Goal: Task Accomplishment & Management: Use online tool/utility

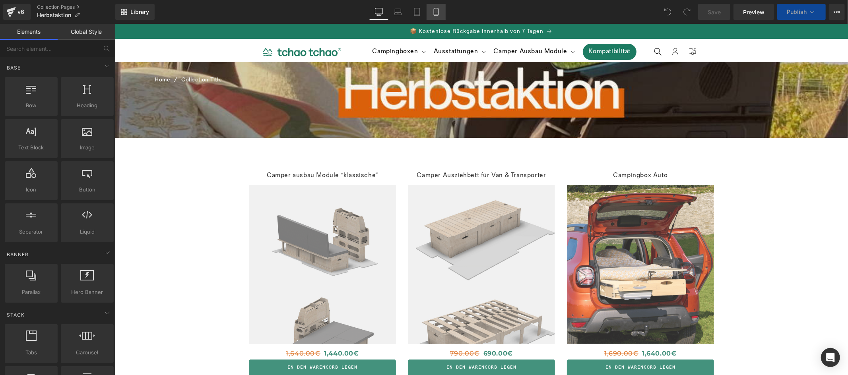
click at [440, 16] on link "Mobile" at bounding box center [436, 12] width 19 height 16
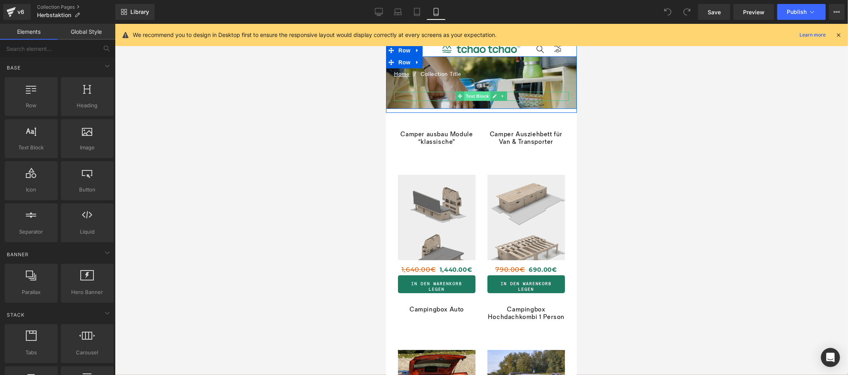
click at [482, 96] on span "Text Block" at bounding box center [477, 96] width 26 height 10
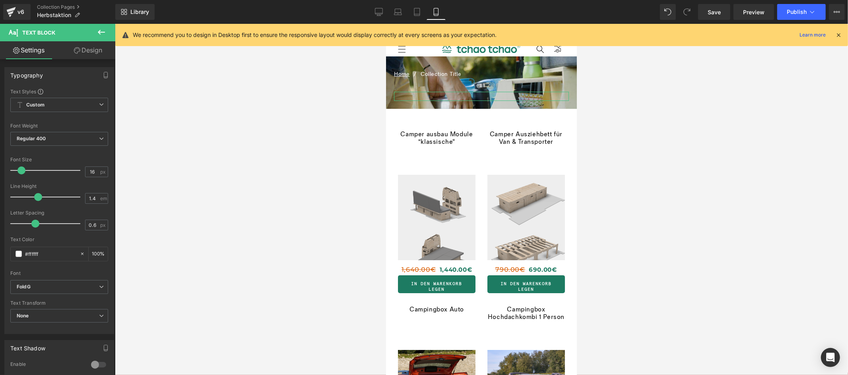
click at [99, 53] on link "Design" at bounding box center [88, 50] width 58 height 18
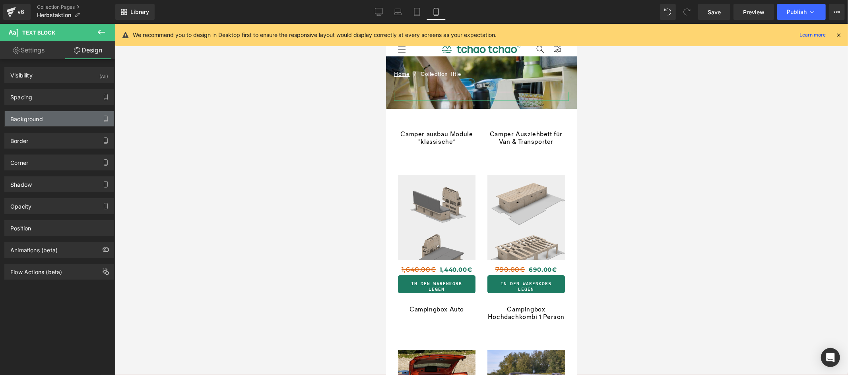
click at [66, 119] on div "Background" at bounding box center [59, 118] width 109 height 15
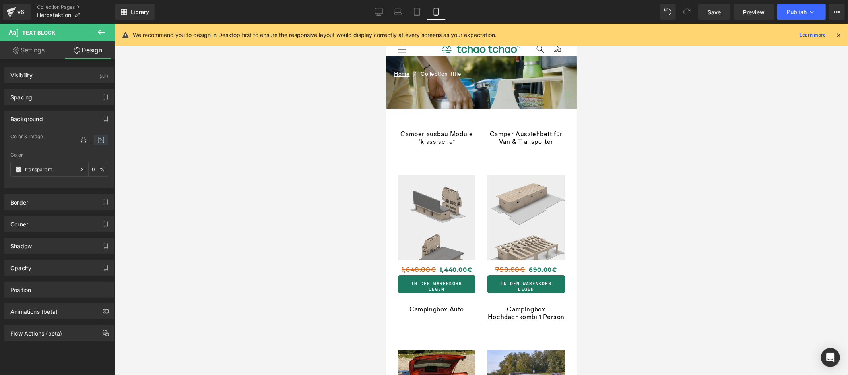
click at [100, 140] on icon at bounding box center [101, 140] width 14 height 10
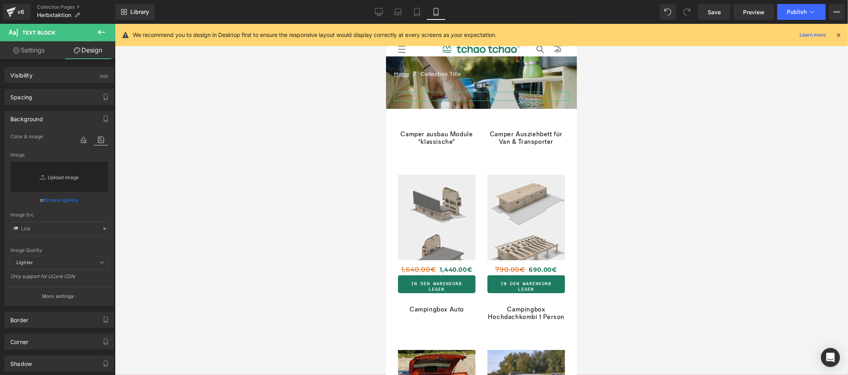
click at [68, 178] on link "Replace Image" at bounding box center [59, 177] width 98 height 30
type input "C:\fakepath\PROMO d’ (3).png"
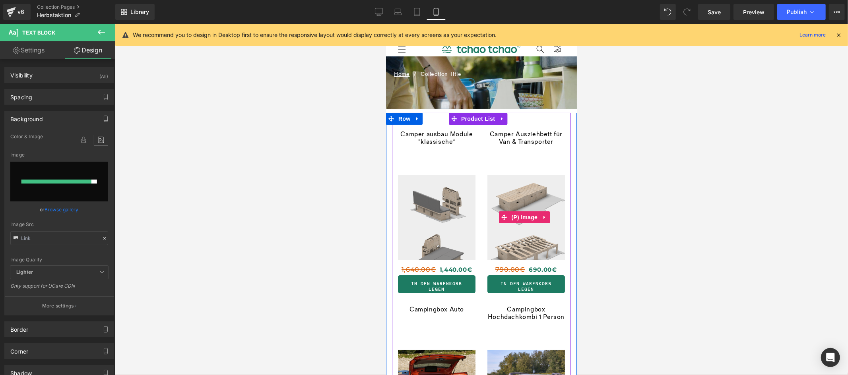
type input "[URL][DOMAIN_NAME]"
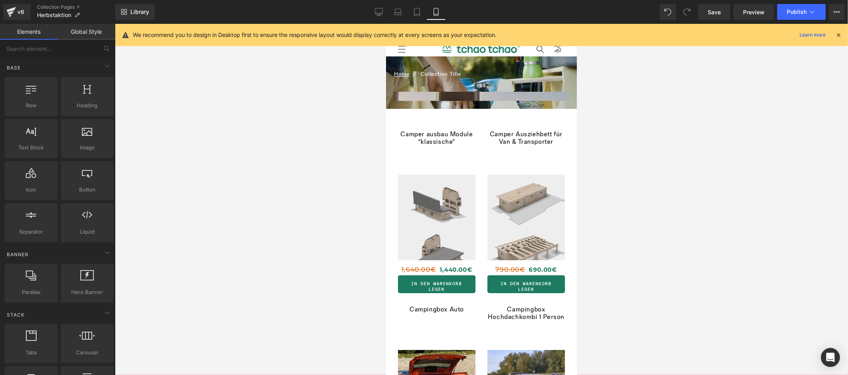
click at [667, 219] on div at bounding box center [481, 200] width 733 height 352
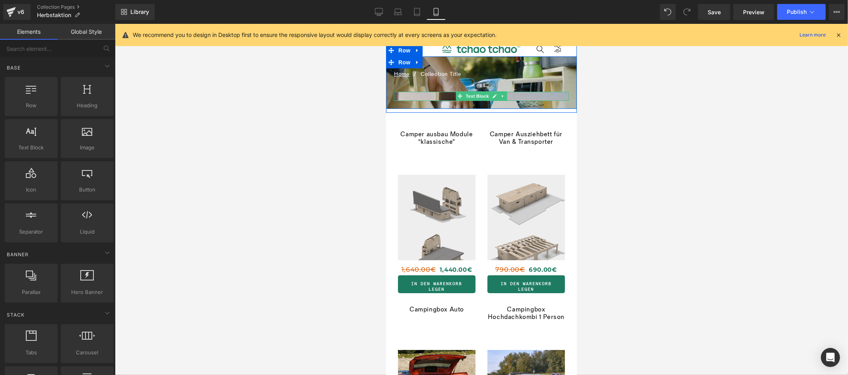
click at [529, 95] on p at bounding box center [481, 95] width 175 height 9
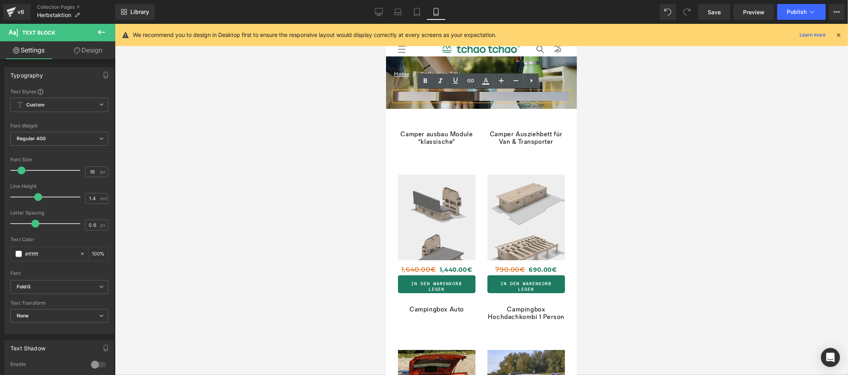
click at [642, 114] on div at bounding box center [481, 200] width 733 height 352
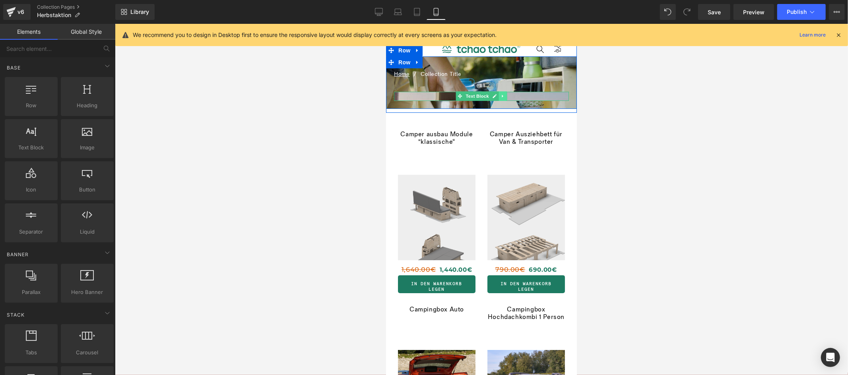
click at [500, 93] on icon at bounding box center [502, 95] width 4 height 5
click at [505, 95] on icon at bounding box center [507, 95] width 4 height 5
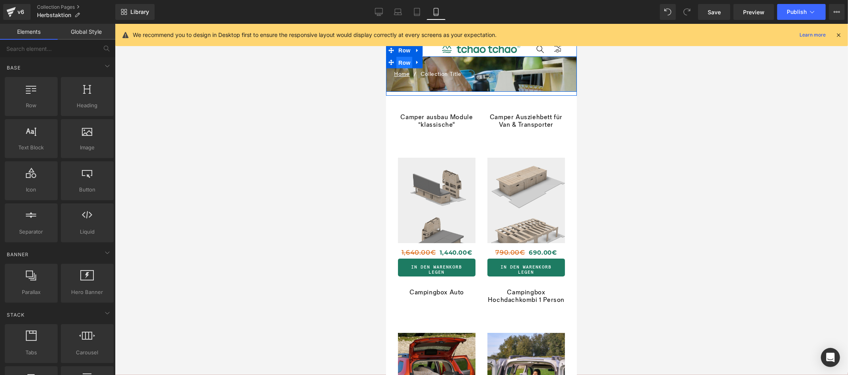
click at [403, 65] on span "Row" at bounding box center [404, 62] width 16 height 12
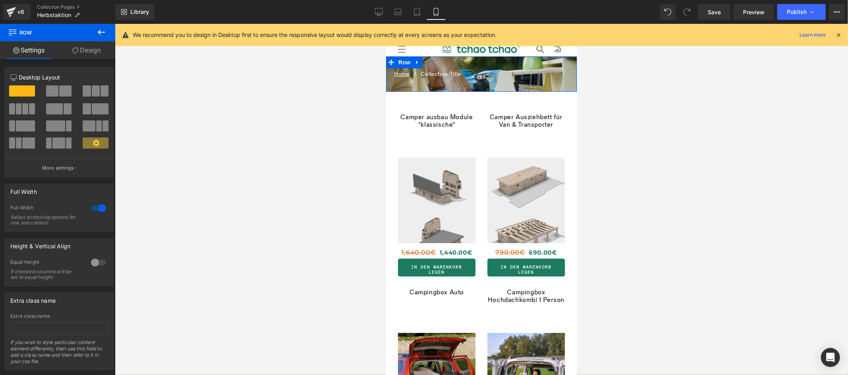
click at [98, 51] on link "Design" at bounding box center [87, 50] width 58 height 18
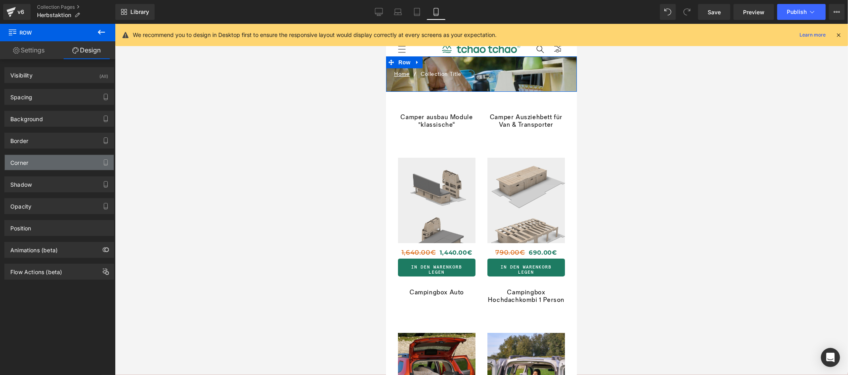
type input "[URL][DOMAIN_NAME]"
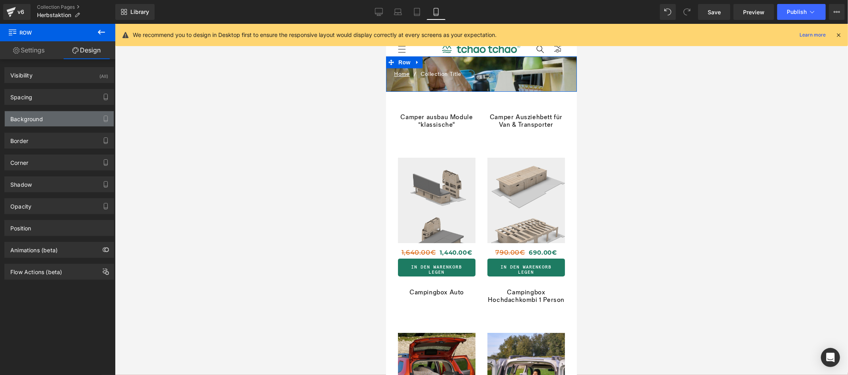
click at [41, 117] on div "Background" at bounding box center [26, 116] width 33 height 11
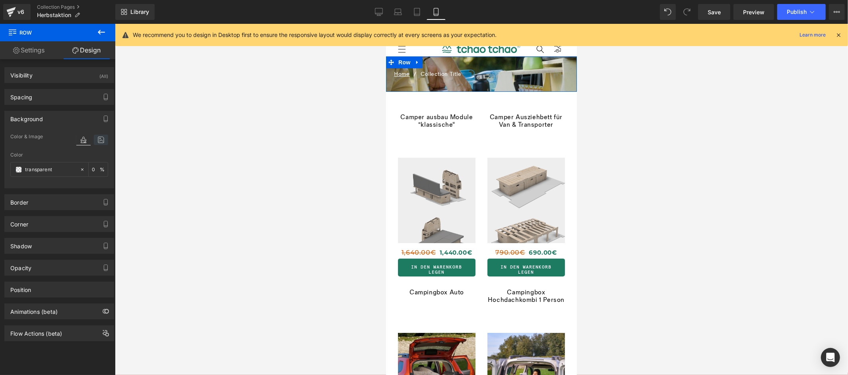
click at [102, 141] on icon at bounding box center [101, 140] width 14 height 10
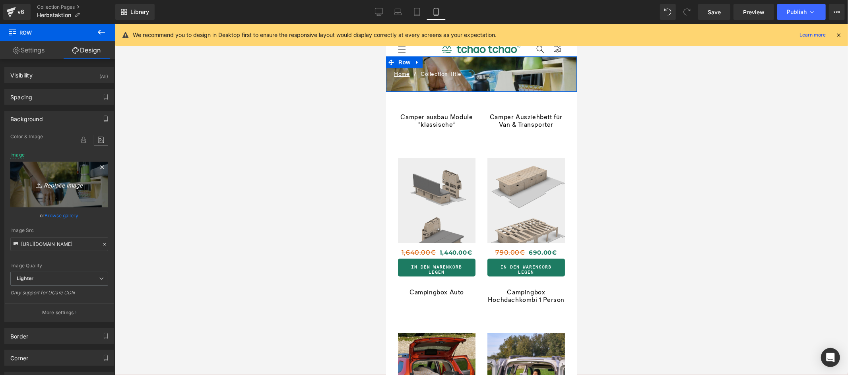
click at [62, 187] on icon "Replace Image" at bounding box center [59, 185] width 64 height 10
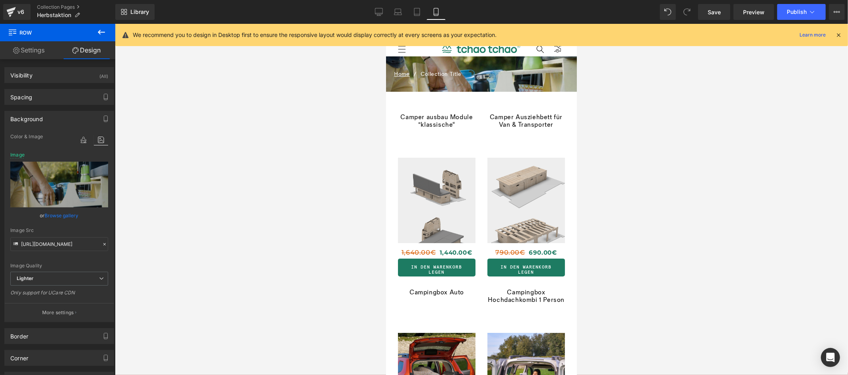
type input "C:\fakepath\PROMO d’ (3).png"
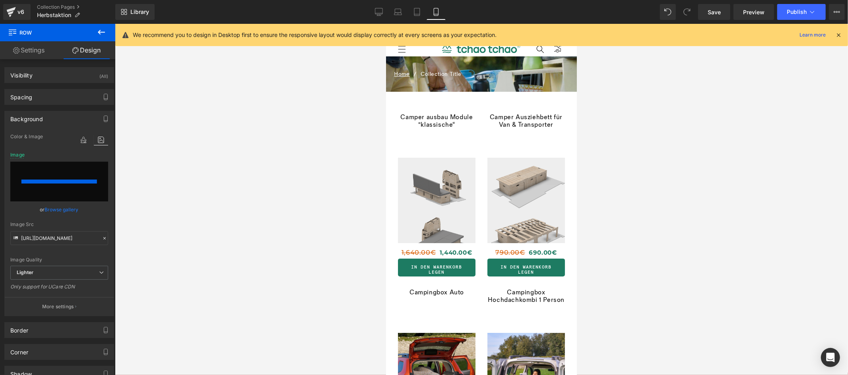
type input "[URL][DOMAIN_NAME]"
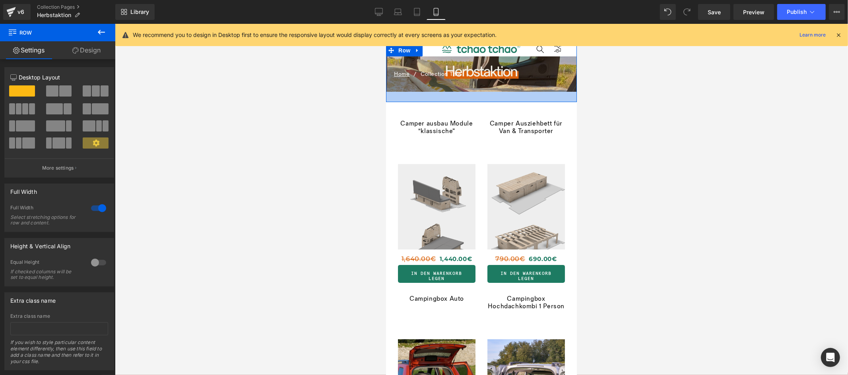
drag, startPoint x: 456, startPoint y: 91, endPoint x: 455, endPoint y: 98, distance: 6.4
click at [455, 98] on div at bounding box center [481, 96] width 191 height 10
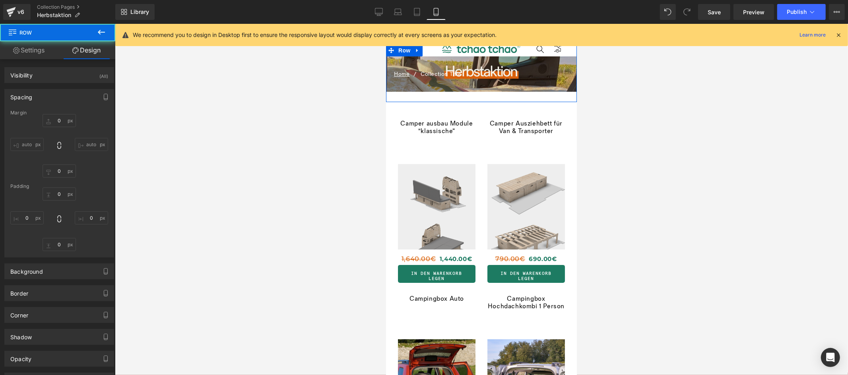
type input "0"
type input "30"
type input "0"
type input "26"
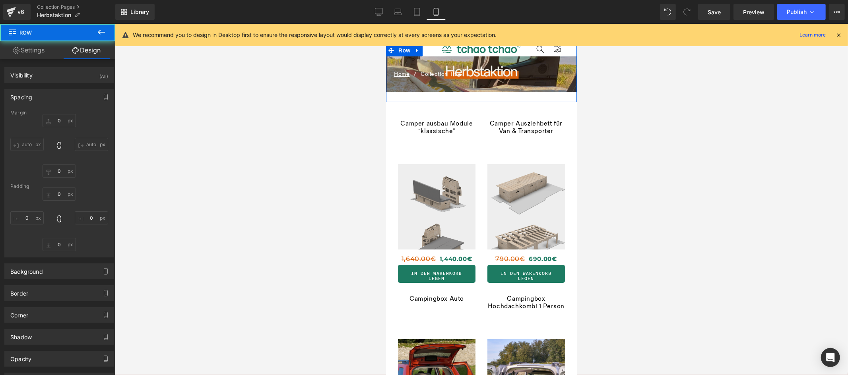
type input "0"
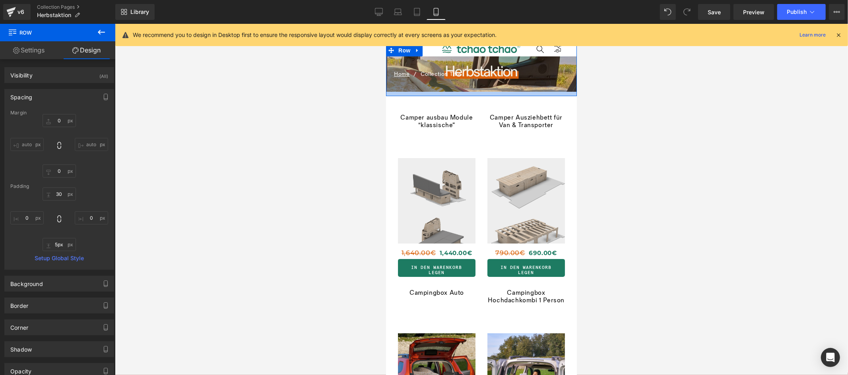
type input "4px"
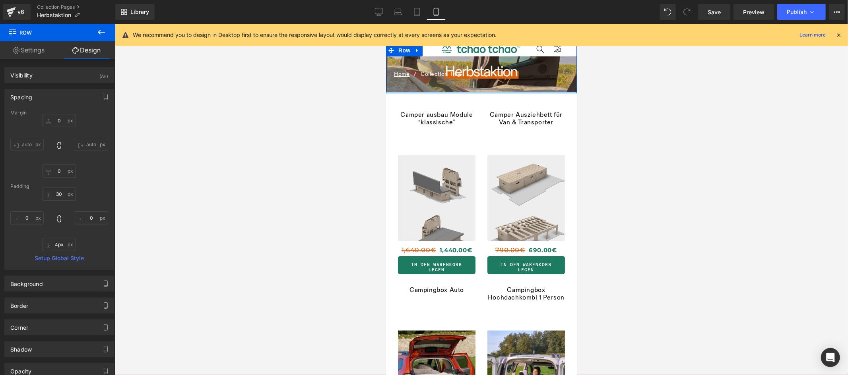
drag, startPoint x: 457, startPoint y: 101, endPoint x: 458, endPoint y: 92, distance: 8.8
click at [458, 92] on div at bounding box center [481, 92] width 191 height 2
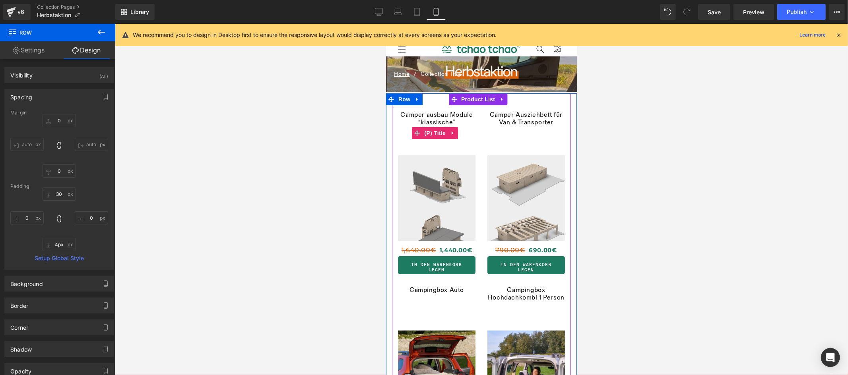
click at [436, 119] on link "Camper ausbau Module "klassische“" at bounding box center [437, 131] width 78 height 40
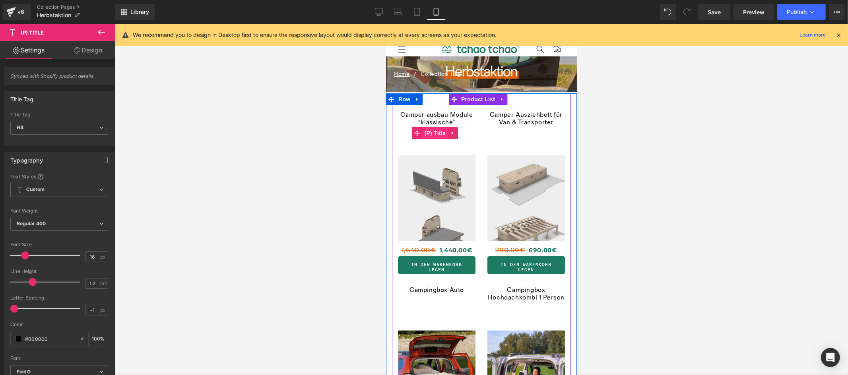
click at [438, 133] on span "(P) Title" at bounding box center [434, 133] width 25 height 12
click at [469, 98] on span "Product List" at bounding box center [478, 99] width 38 height 12
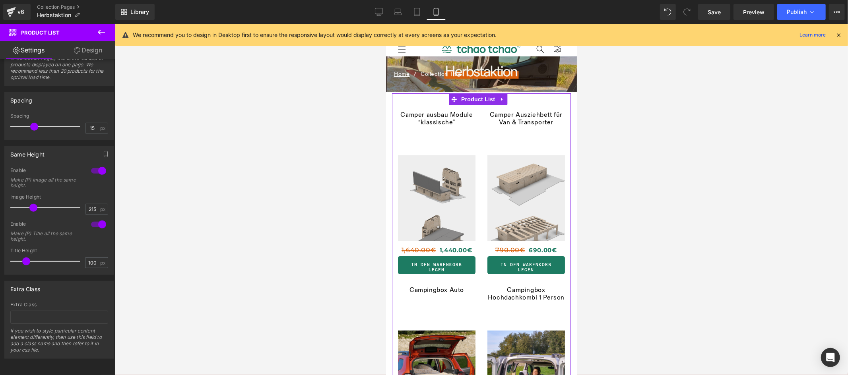
scroll to position [281, 0]
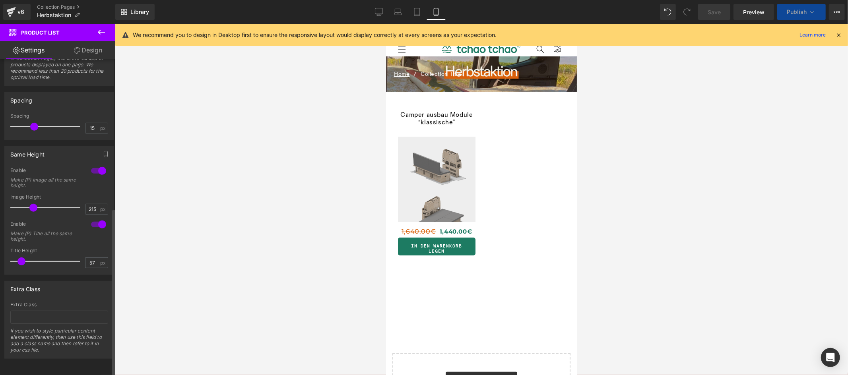
drag, startPoint x: 27, startPoint y: 257, endPoint x: 22, endPoint y: 256, distance: 4.9
click at [22, 258] on span at bounding box center [22, 262] width 8 height 8
type input "63"
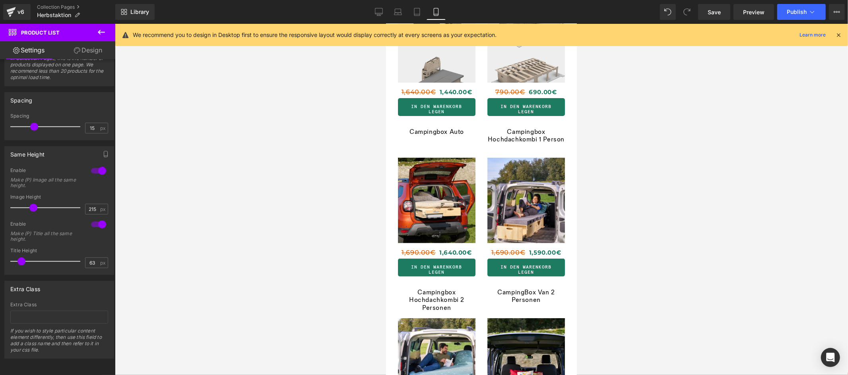
scroll to position [81, 0]
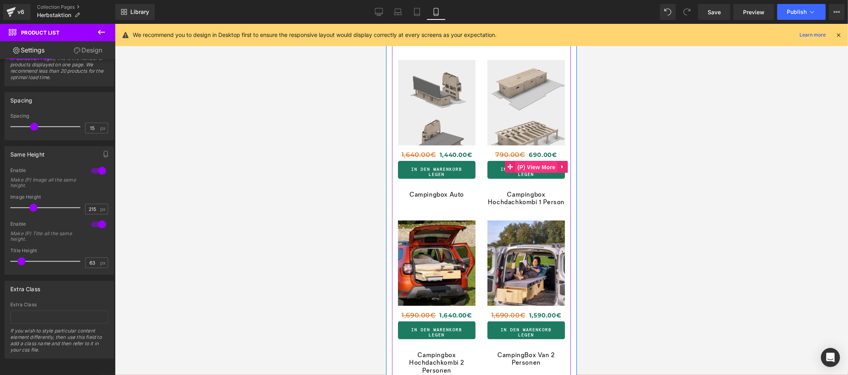
click at [533, 167] on span "(P) View More" at bounding box center [537, 167] width 42 height 12
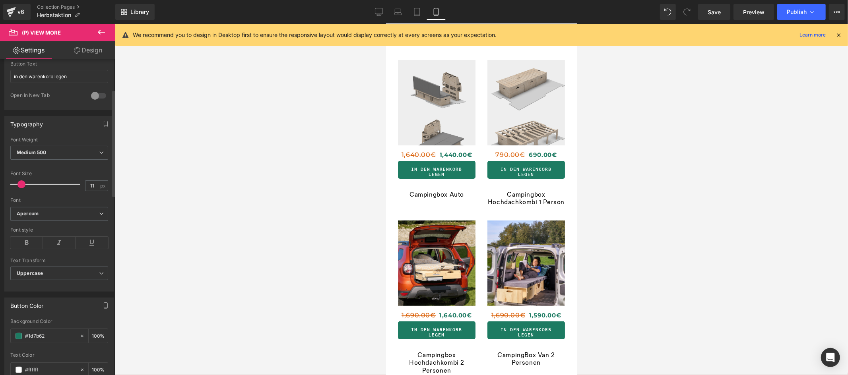
scroll to position [89, 0]
type input "10"
click at [21, 186] on span at bounding box center [21, 185] width 8 height 8
click at [95, 49] on link "Design" at bounding box center [88, 50] width 58 height 18
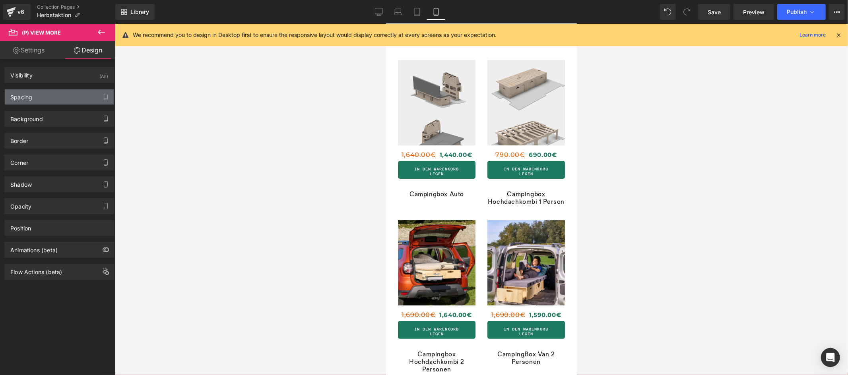
click at [38, 97] on div "Spacing" at bounding box center [59, 96] width 109 height 15
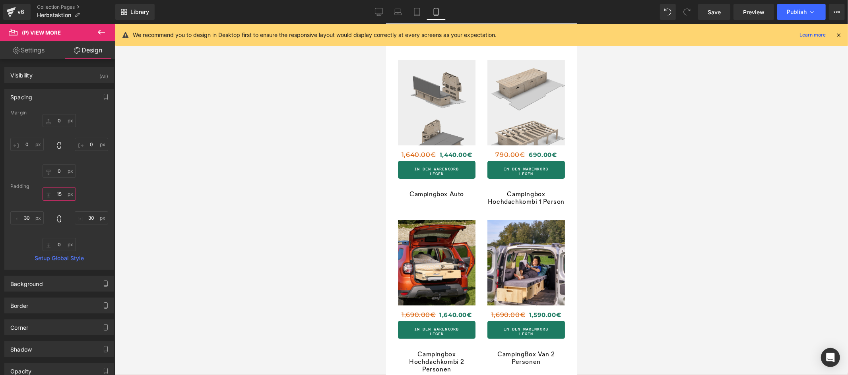
click at [58, 193] on input "15" at bounding box center [59, 194] width 33 height 13
type input "0"
type input "6"
type input "12"
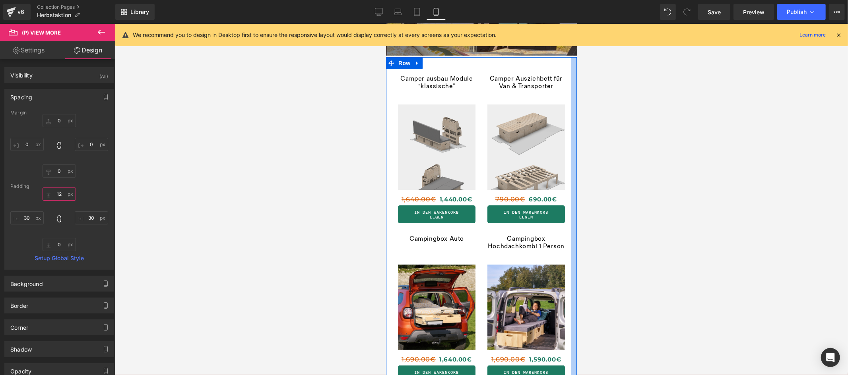
scroll to position [0, 0]
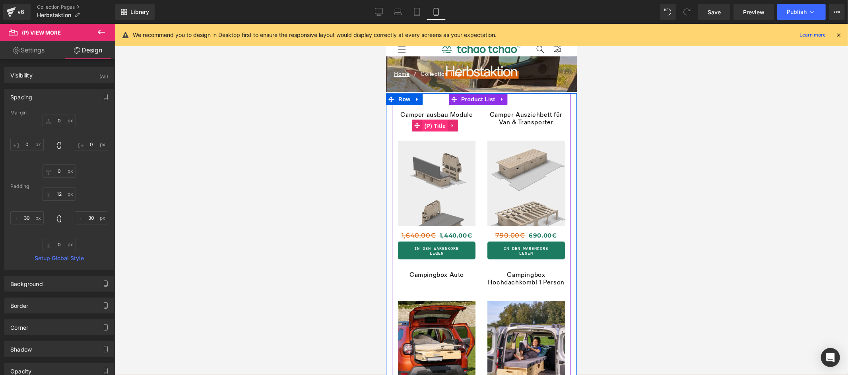
click at [436, 123] on span "(P) Title" at bounding box center [434, 126] width 25 height 12
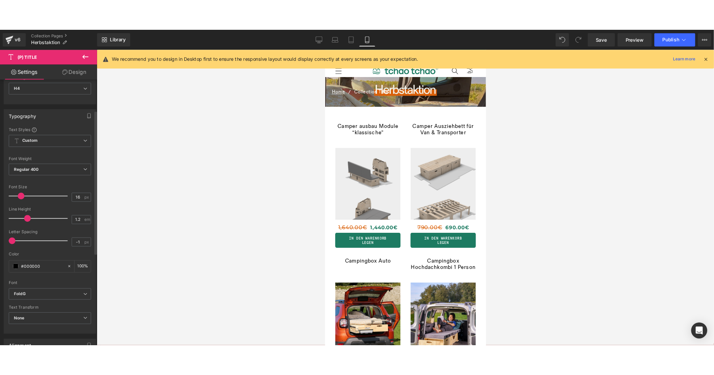
scroll to position [99, 0]
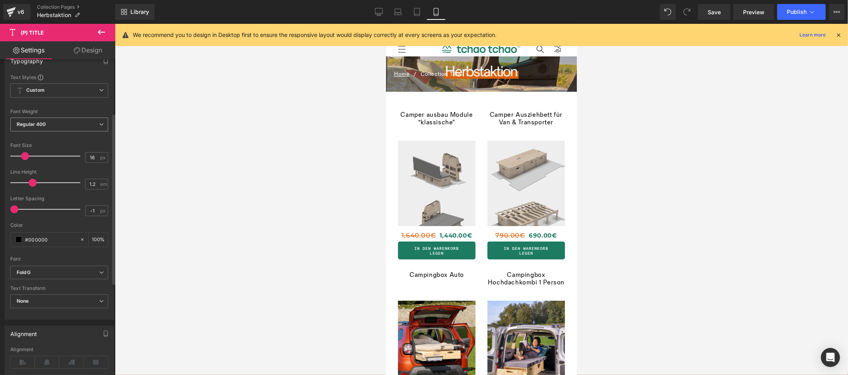
click at [63, 128] on span "Regular 400" at bounding box center [59, 125] width 98 height 14
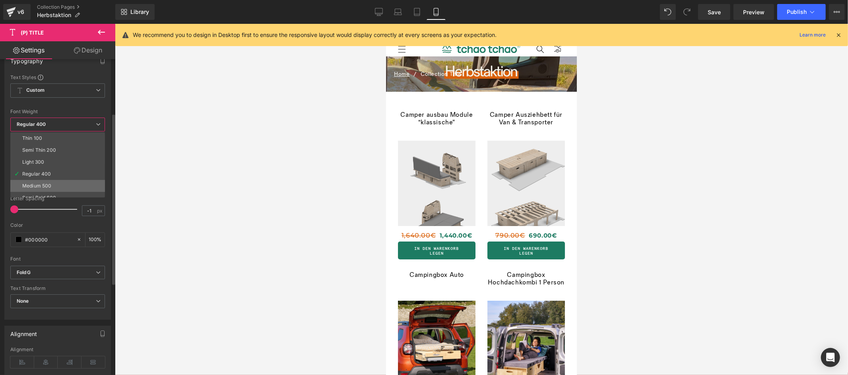
click at [55, 181] on li "Medium 500" at bounding box center [59, 186] width 98 height 12
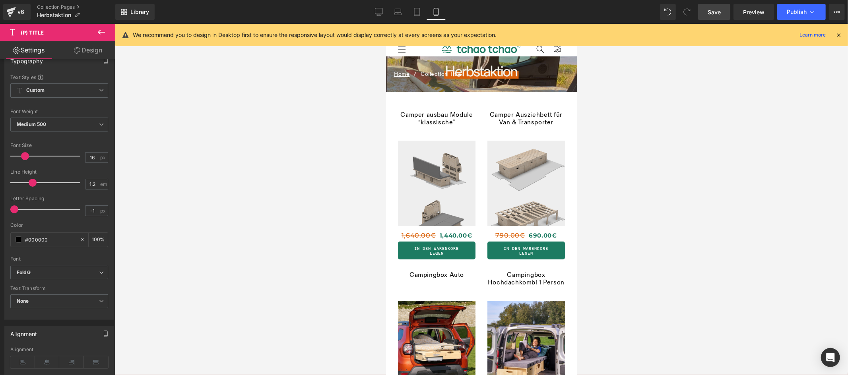
click at [719, 14] on span "Save" at bounding box center [714, 12] width 13 height 8
click at [759, 19] on link "Preview" at bounding box center [754, 12] width 41 height 16
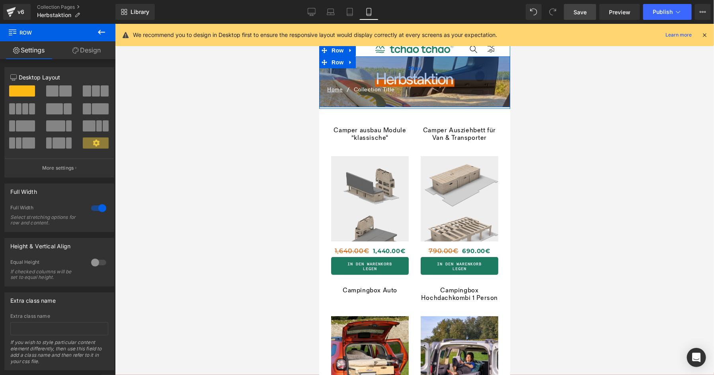
drag, startPoint x: 460, startPoint y: 56, endPoint x: 459, endPoint y: 72, distance: 15.6
click at [459, 72] on div "59px" at bounding box center [414, 67] width 191 height 23
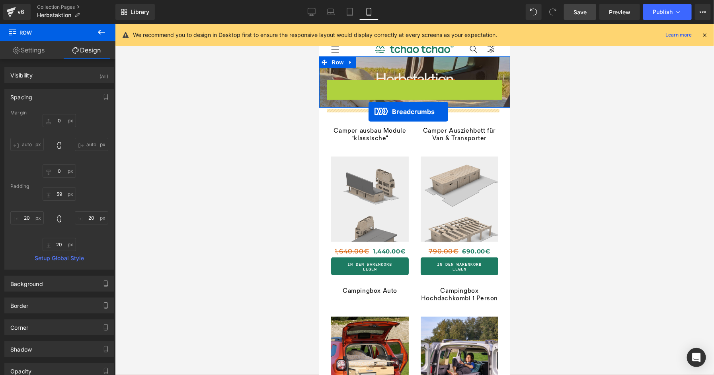
drag, startPoint x: 385, startPoint y: 84, endPoint x: 368, endPoint y: 111, distance: 32.1
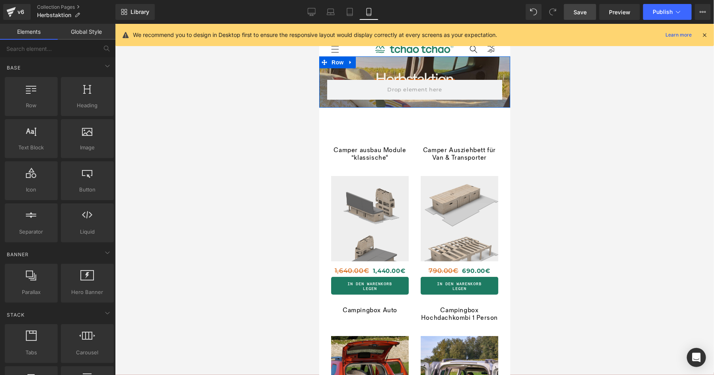
click at [546, 138] on div at bounding box center [414, 200] width 599 height 352
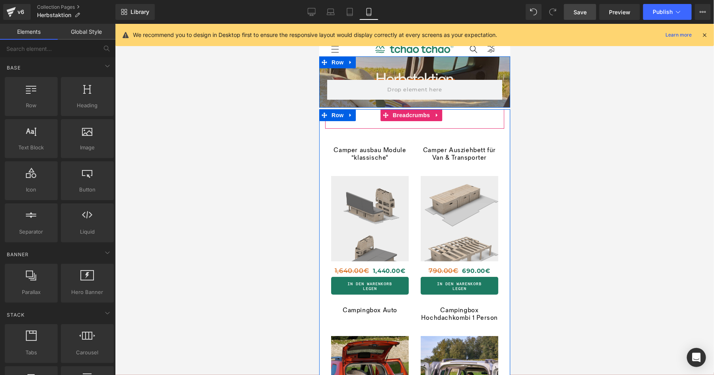
click at [371, 119] on nav "Home / Collection Title" at bounding box center [414, 118] width 179 height 19
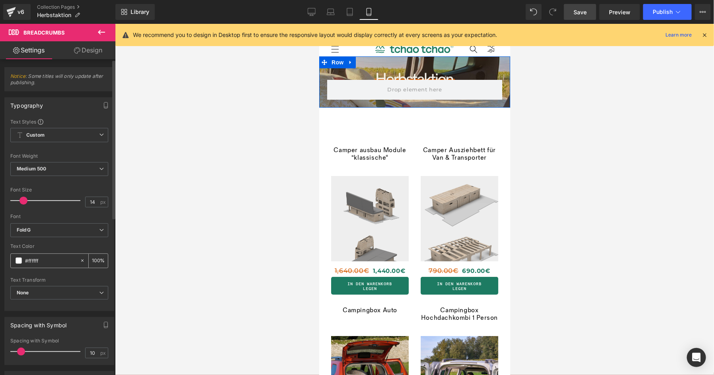
click at [20, 264] on span at bounding box center [19, 261] width 6 height 6
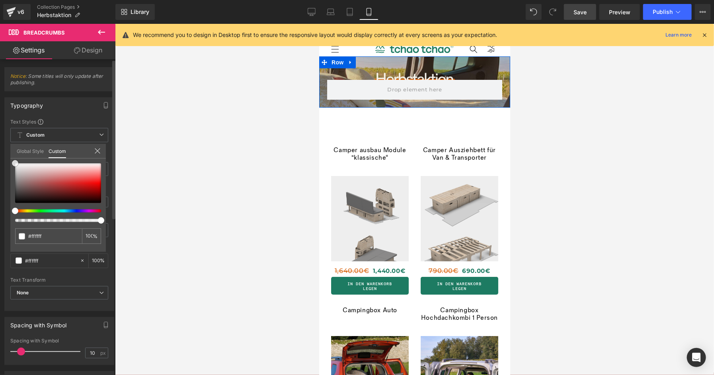
type input "#8a5151"
type input "#895252"
type input "#785353"
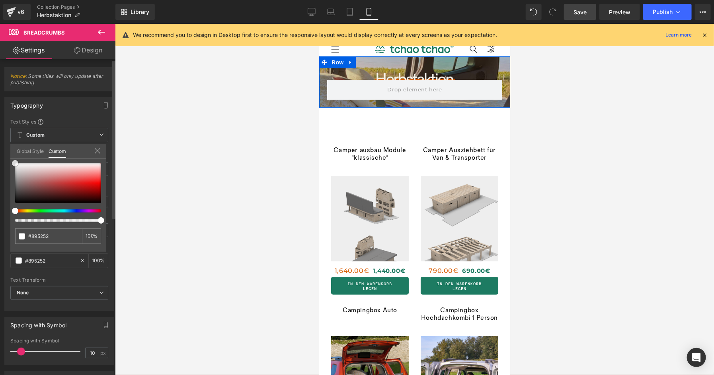
type input "#785353"
type input "#6f5c5c"
type input "#6b6060"
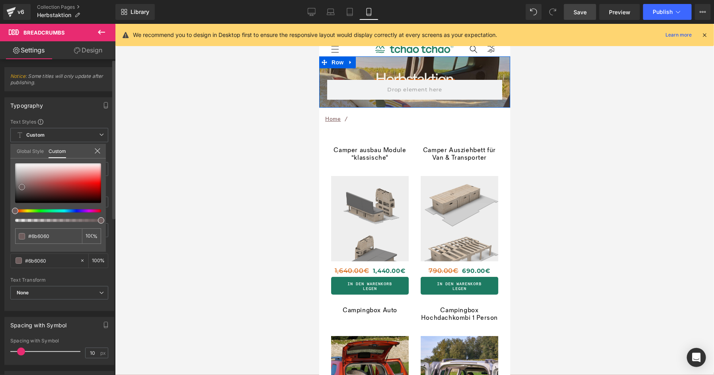
type input "#6c6464"
type input "#6e6767"
type input "#6f6b6b"
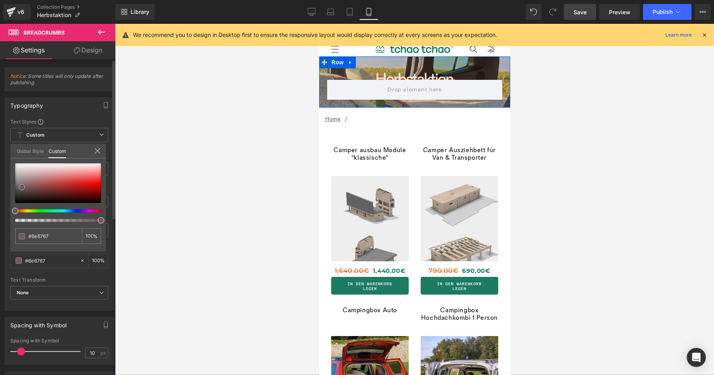
type input "#6f6b6b"
type input "#716f6f"
type input "#737171"
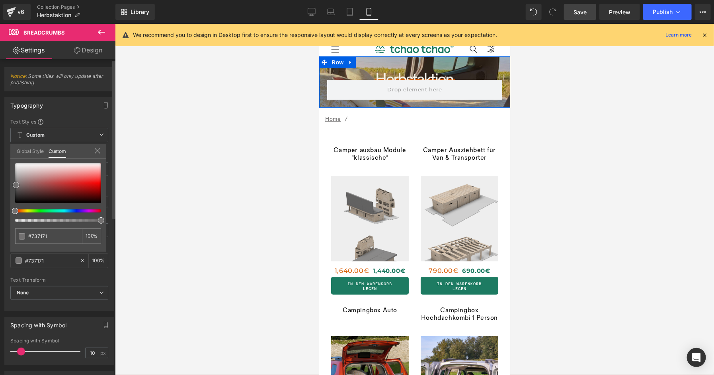
type input "#767474"
type input "#797676"
type input "#7a7a7a"
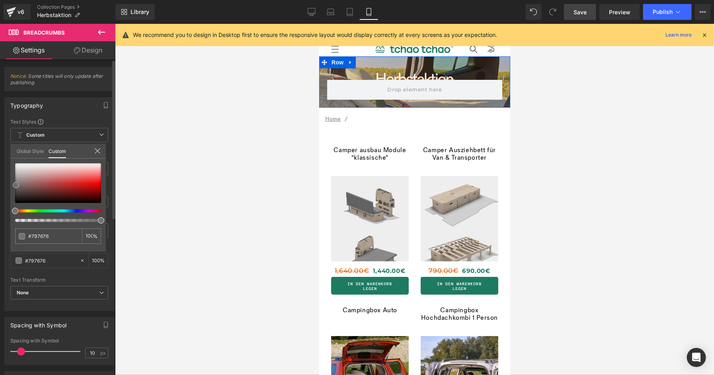
type input "#7a7a7a"
type input "#7f7f7f"
type input "#828282"
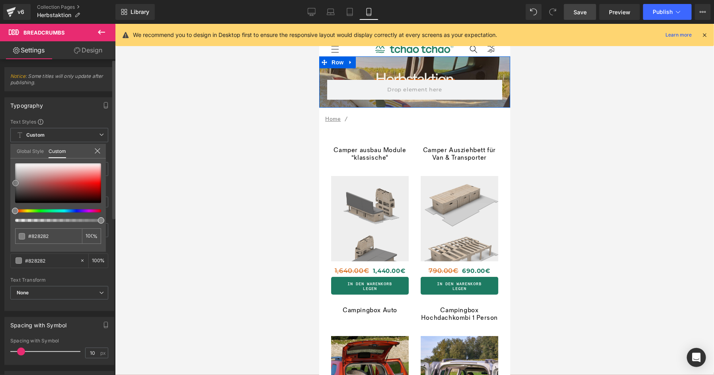
type input "#848484"
type input "#878787"
type input "#898989"
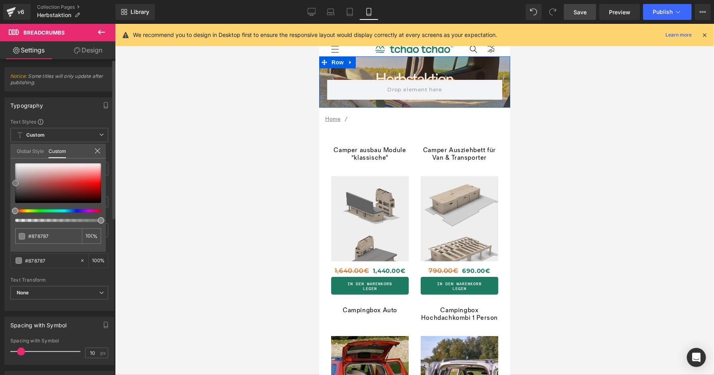
type input "#898989"
type input "#8c8c8c"
type input "#8e8e8e"
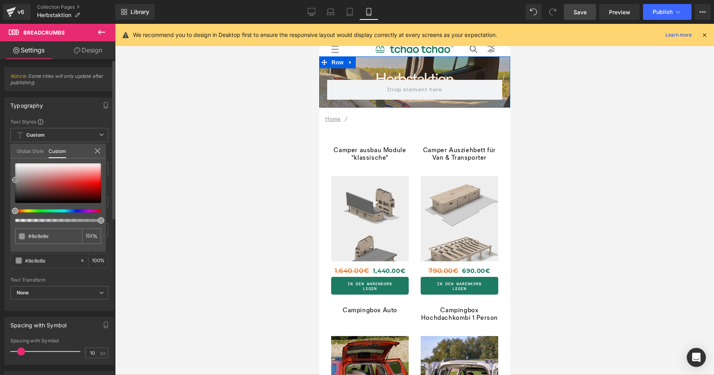
type input "#939393"
type input "#969696"
type input "#999999"
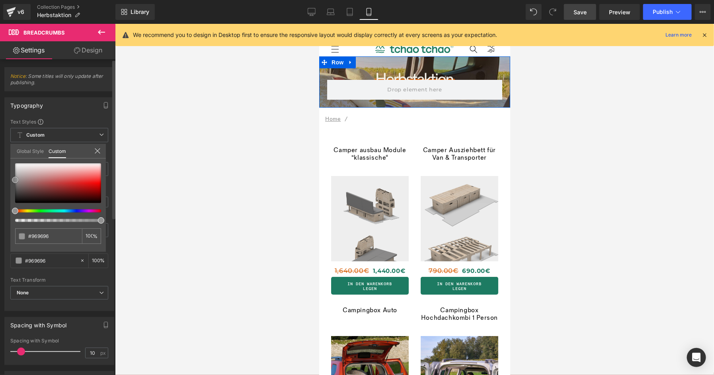
type input "#999999"
type input "#9e9e9e"
type input "#a0a0a0"
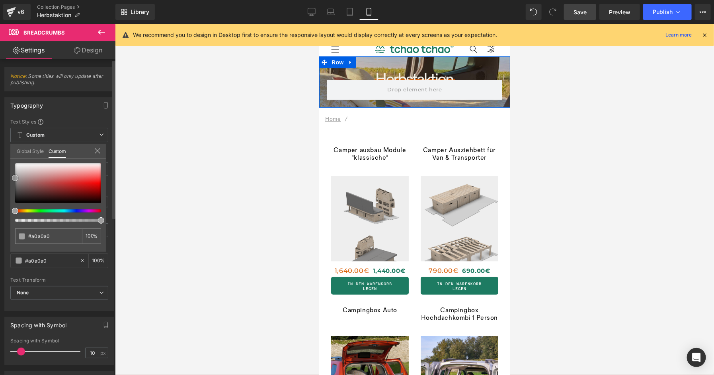
type input "#a3a3a3"
type input "#a5a5a5"
type input "#a3a3a3"
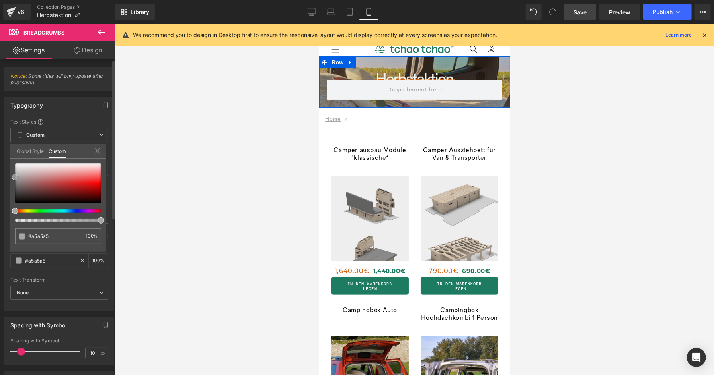
type input "#a3a3a3"
type input "#a0a0a0"
type input "#9e9e9e"
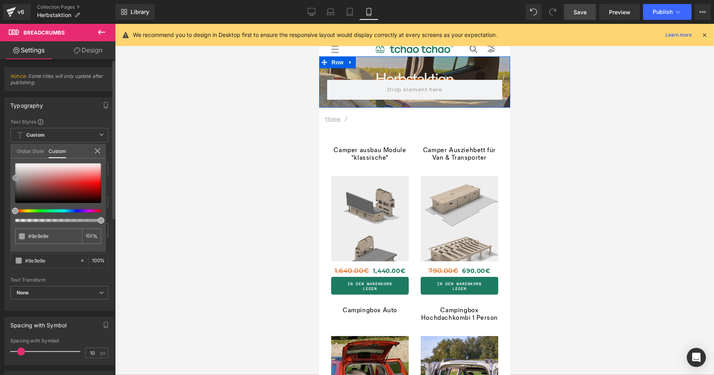
type input "#9b9b9b"
type input "#9a9797"
type input "#979595"
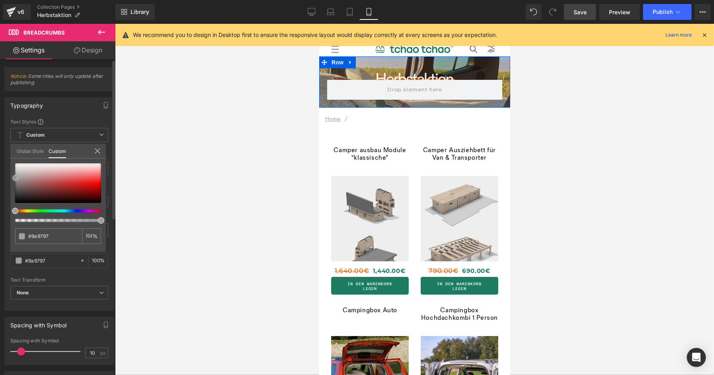
type input "#979595"
type input "#949292"
type input "#929090"
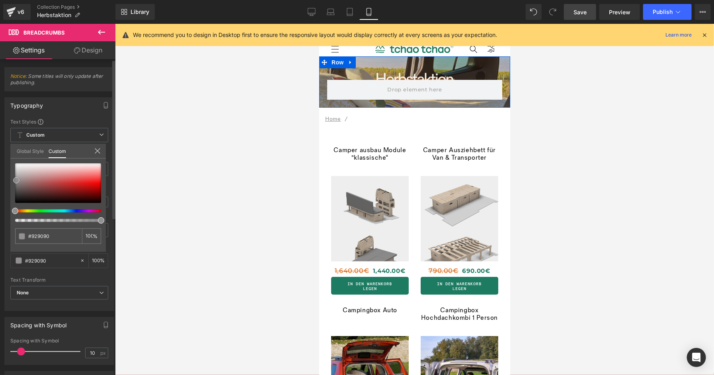
drag, startPoint x: 38, startPoint y: 186, endPoint x: 16, endPoint y: 180, distance: 22.2
click at [16, 180] on div at bounding box center [58, 183] width 86 height 40
click at [143, 223] on div at bounding box center [414, 200] width 599 height 352
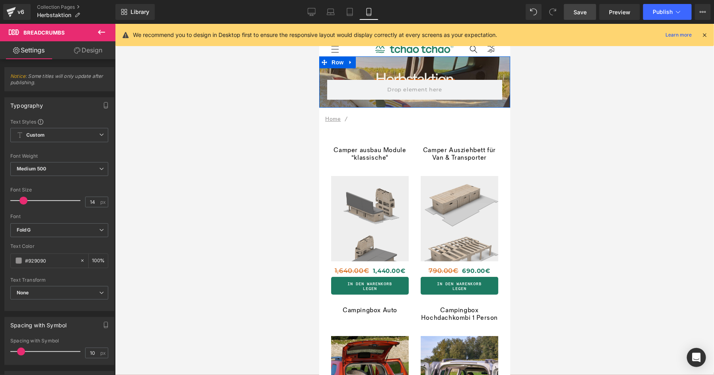
click at [93, 49] on link "Design" at bounding box center [88, 50] width 58 height 18
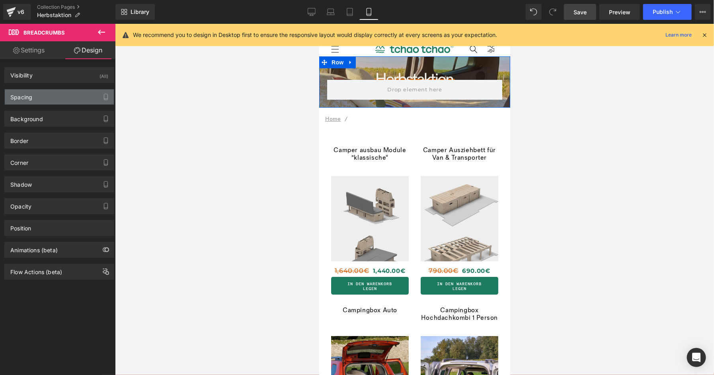
type input "0"
type input "12"
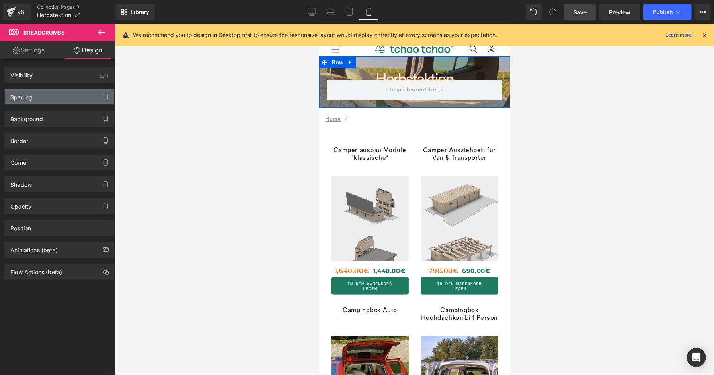
type input "0"
type input "12"
type input "0"
click at [69, 97] on div "Spacing" at bounding box center [59, 96] width 109 height 15
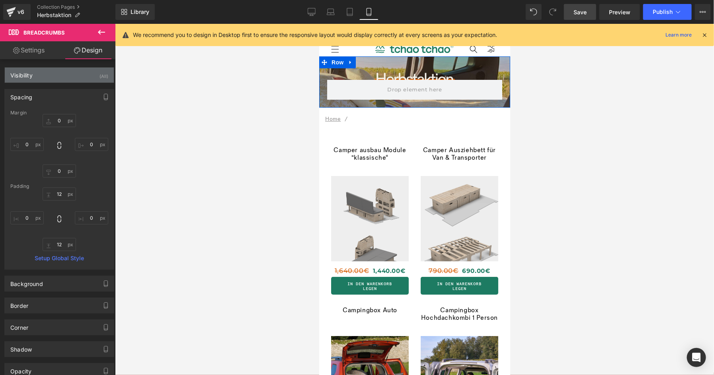
click at [67, 79] on div "Visibility (All)" at bounding box center [59, 75] width 109 height 15
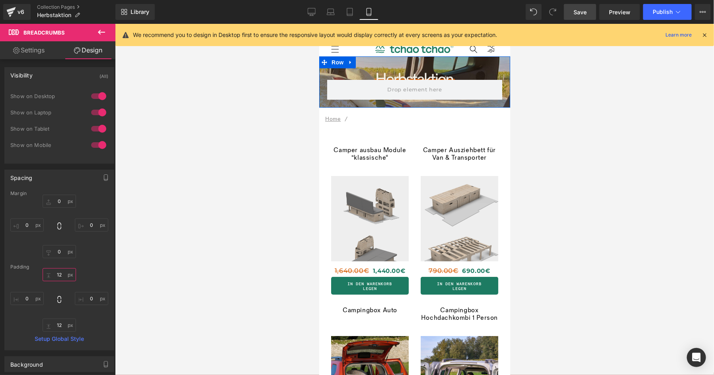
click at [60, 274] on input "12" at bounding box center [59, 274] width 33 height 13
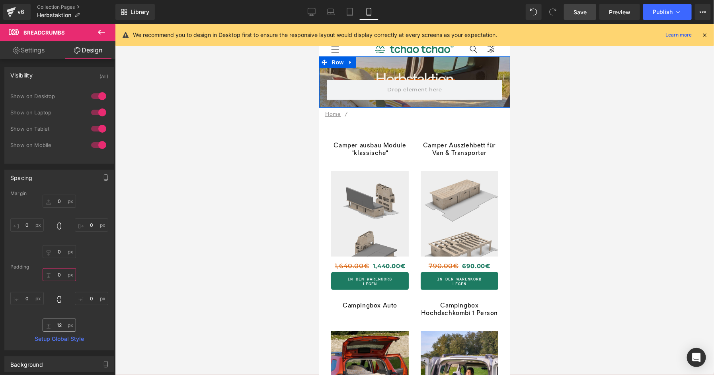
type input "0"
click at [59, 323] on input "12" at bounding box center [59, 325] width 33 height 13
type input "0"
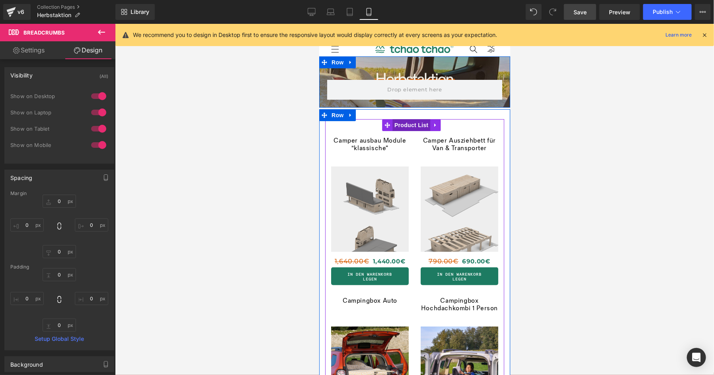
click at [406, 122] on span "Product List" at bounding box center [411, 125] width 38 height 12
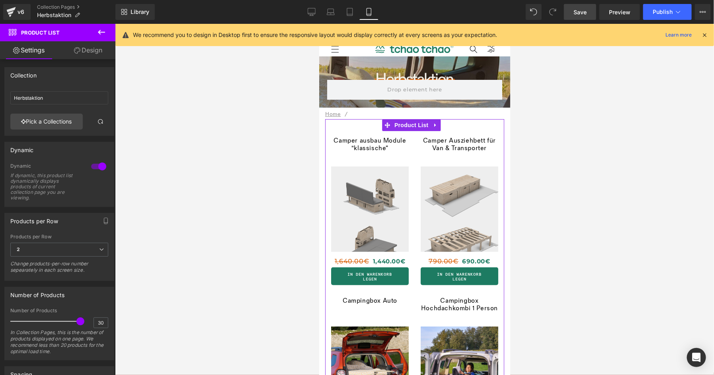
click at [91, 51] on link "Design" at bounding box center [88, 50] width 58 height 18
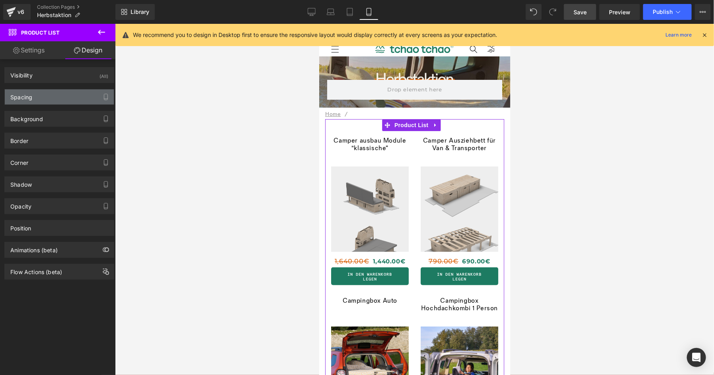
type input "0"
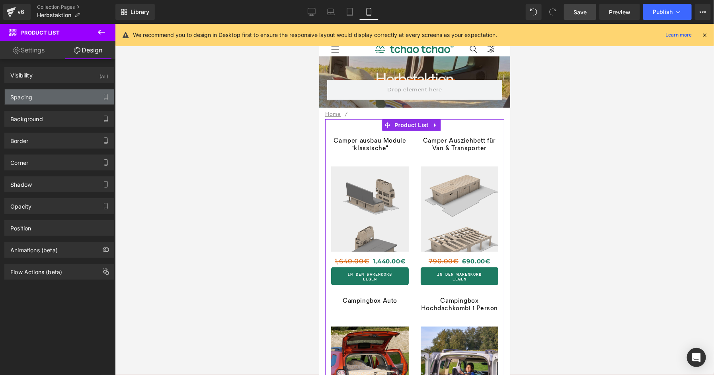
type input "0"
type input "30"
type input "0"
click at [46, 97] on div "Spacing" at bounding box center [59, 96] width 109 height 15
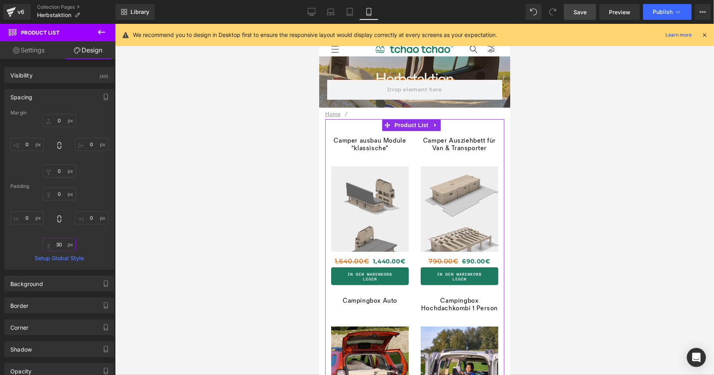
click at [59, 245] on input "30" at bounding box center [59, 244] width 33 height 13
type input "0"
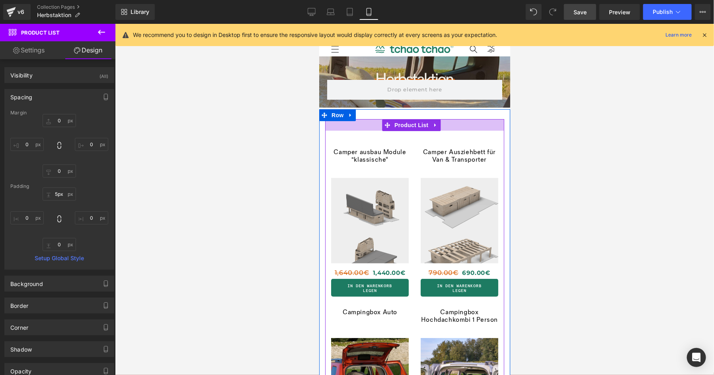
type input "0px"
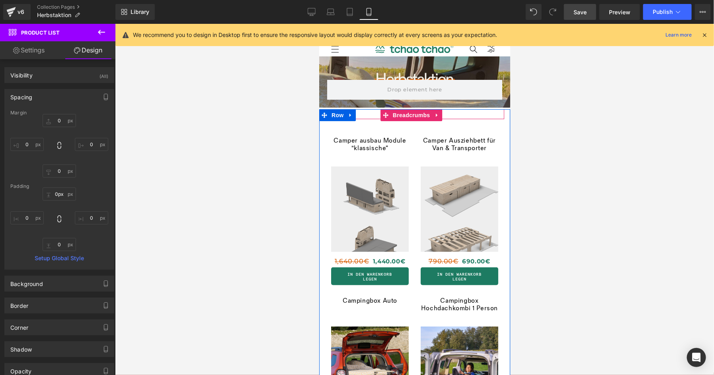
drag, startPoint x: 459, startPoint y: 119, endPoint x: 416, endPoint y: 122, distance: 43.4
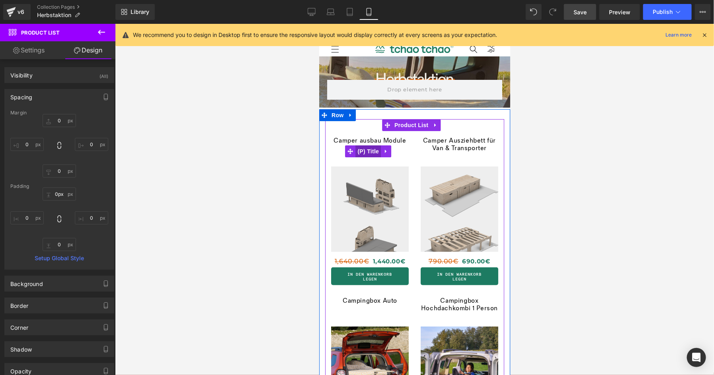
click at [372, 148] on span "(P) Title" at bounding box center [367, 151] width 25 height 12
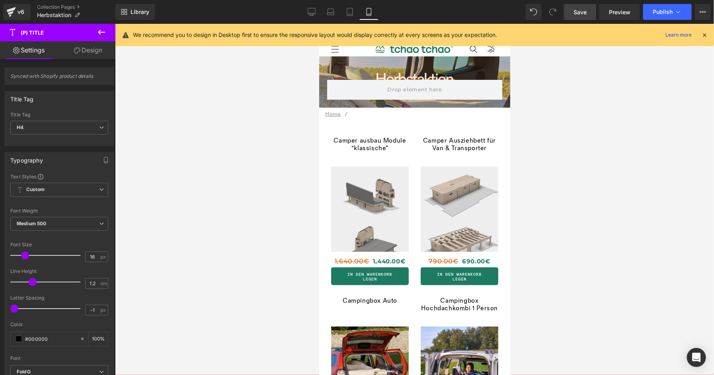
click at [99, 51] on link "Design" at bounding box center [88, 50] width 58 height 18
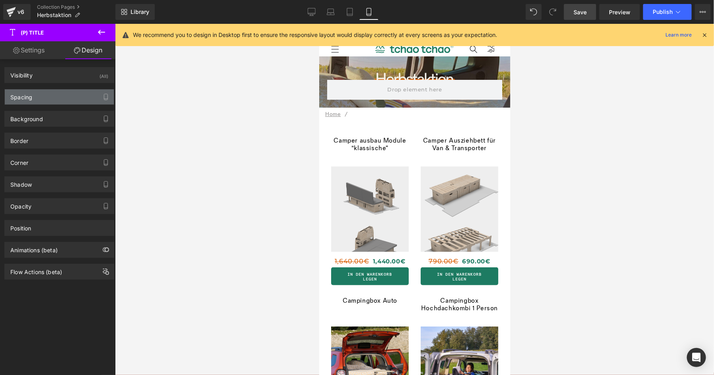
click at [57, 93] on div "Spacing" at bounding box center [59, 96] width 109 height 15
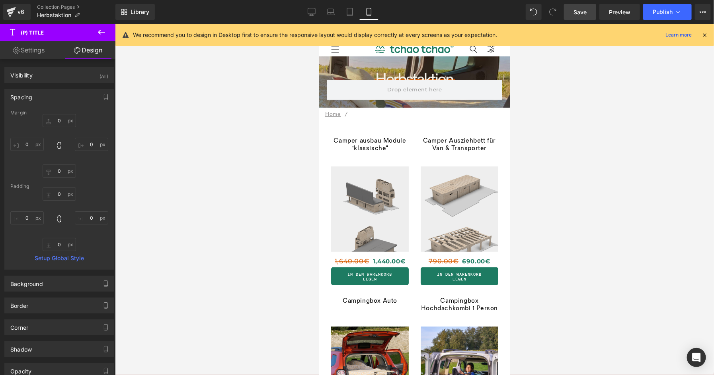
click at [32, 53] on link "Settings" at bounding box center [29, 50] width 58 height 18
type input "100"
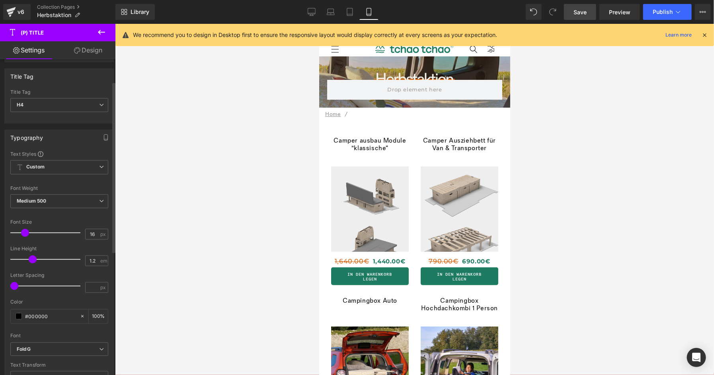
scroll to position [42, 0]
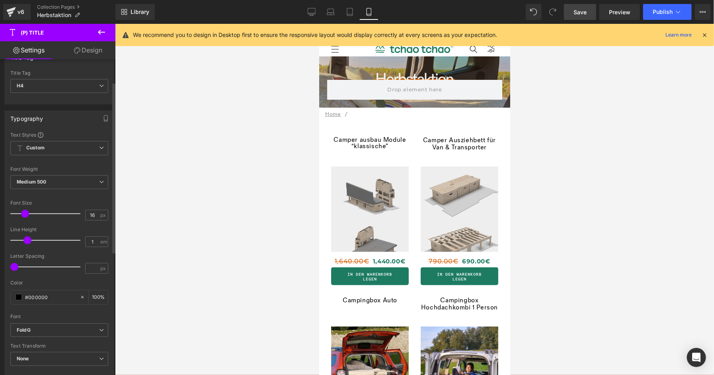
type input "0.9"
drag, startPoint x: 33, startPoint y: 243, endPoint x: 27, endPoint y: 243, distance: 6.4
click at [27, 243] on span at bounding box center [25, 241] width 8 height 8
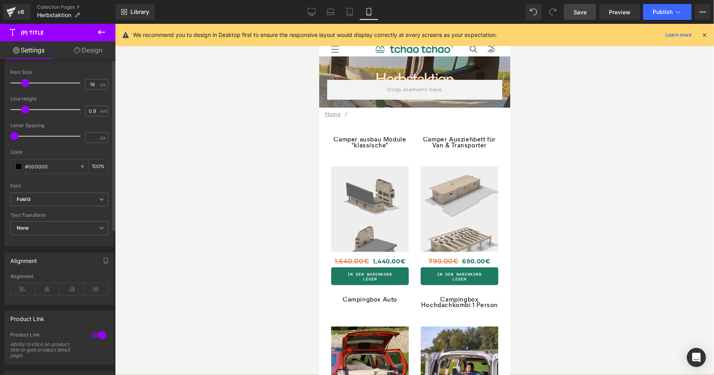
scroll to position [0, 0]
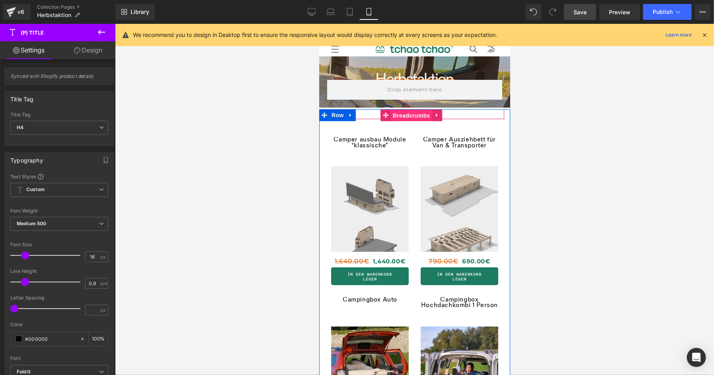
click at [423, 115] on span "Breadcrumbs" at bounding box center [410, 115] width 41 height 12
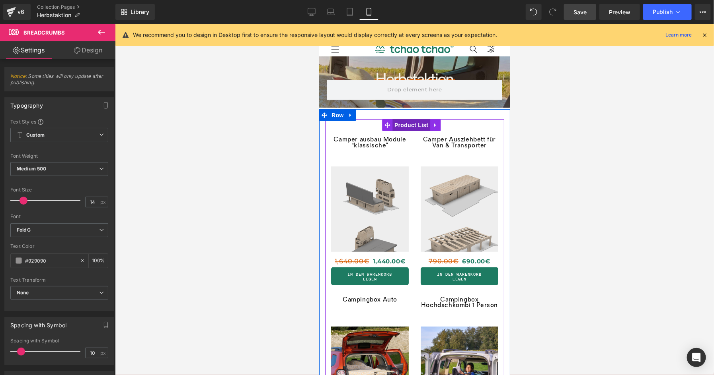
click at [421, 125] on span "Product List" at bounding box center [411, 125] width 38 height 12
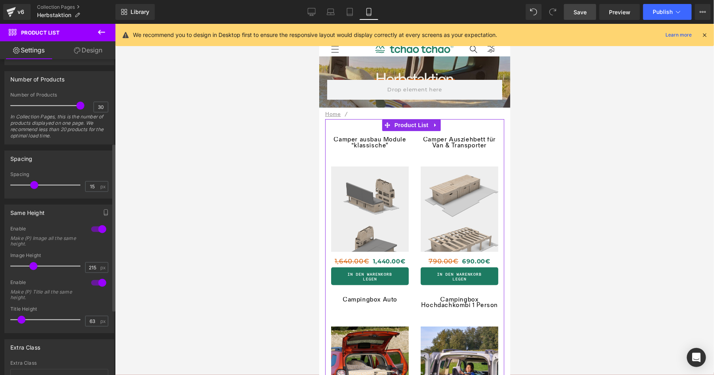
scroll to position [238, 0]
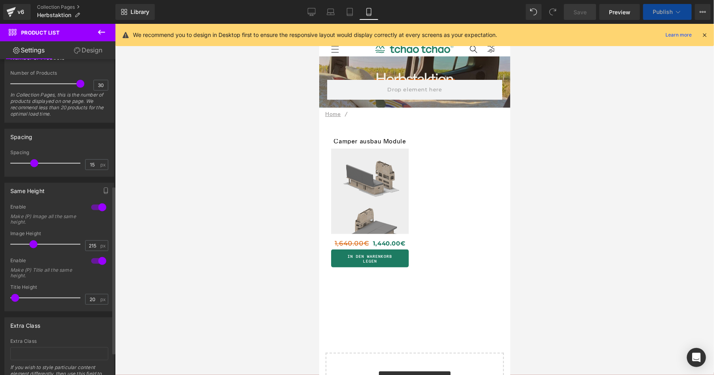
drag, startPoint x: 21, startPoint y: 300, endPoint x: 16, endPoint y: 302, distance: 5.5
click at [16, 303] on div at bounding box center [47, 298] width 66 height 16
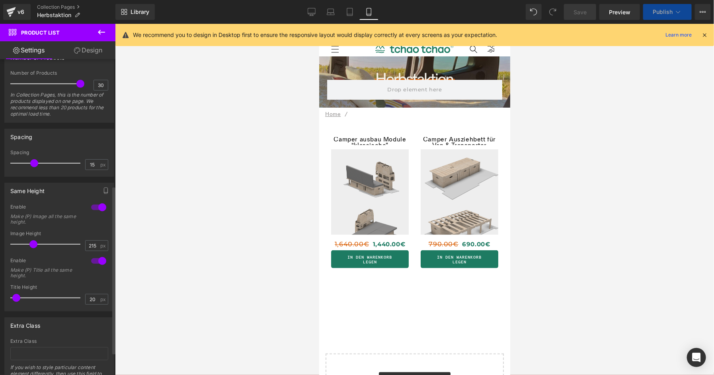
type input "26"
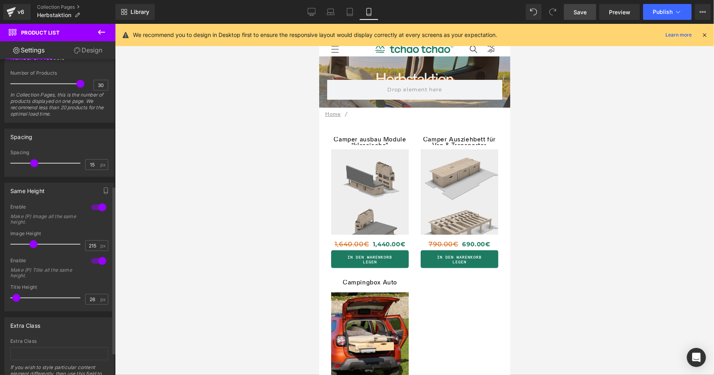
click at [18, 302] on span at bounding box center [16, 298] width 8 height 8
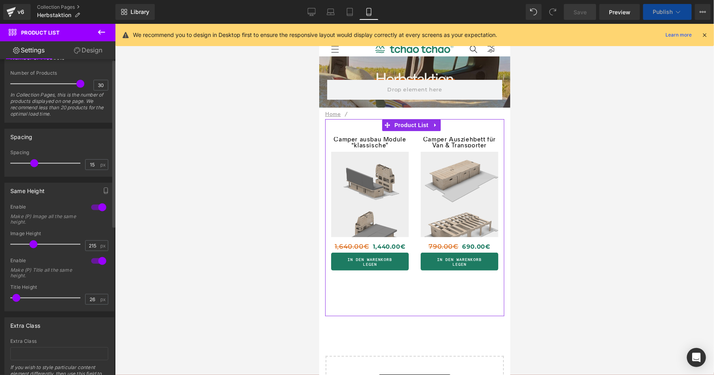
scroll to position [0, 0]
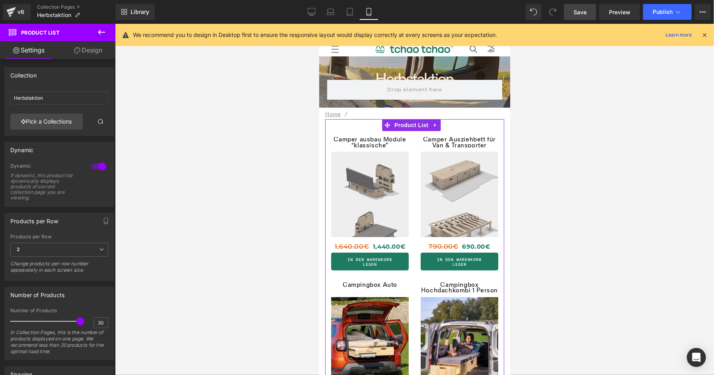
click at [95, 52] on link "Design" at bounding box center [88, 50] width 58 height 18
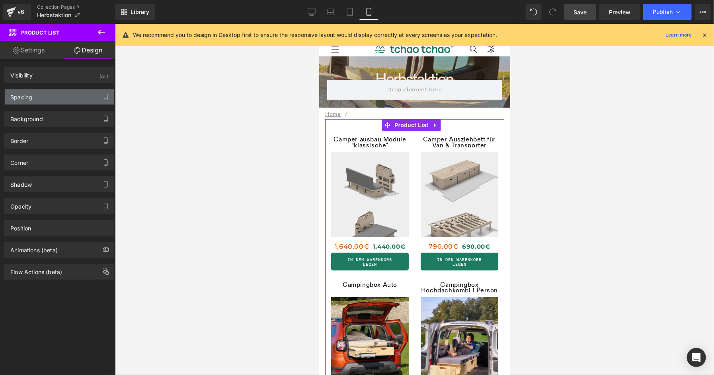
type input "0"
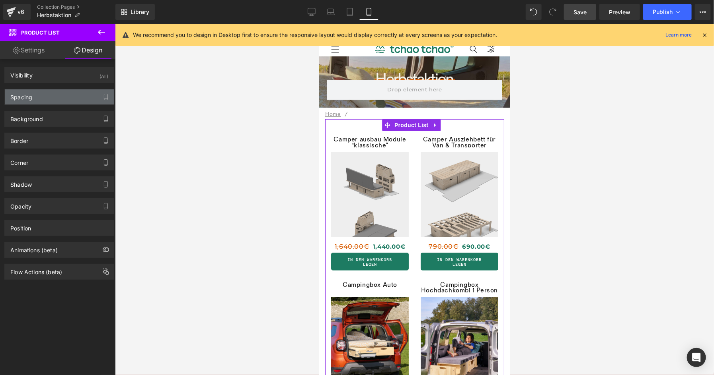
type input "0"
click at [32, 94] on div "Spacing" at bounding box center [21, 94] width 22 height 11
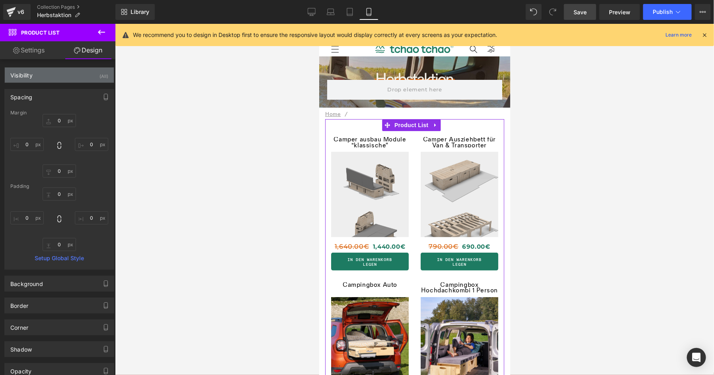
click at [36, 80] on div "Visibility (All)" at bounding box center [59, 75] width 109 height 15
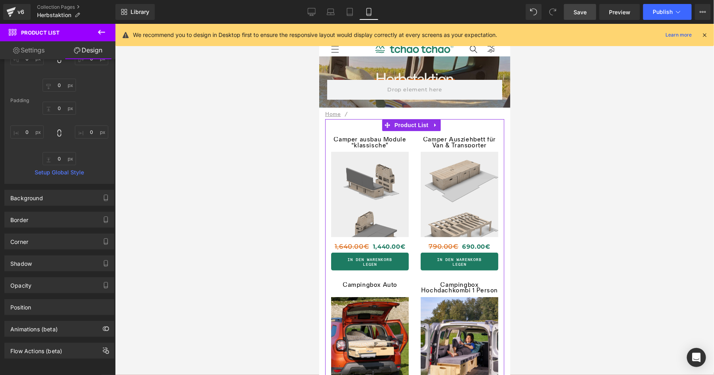
scroll to position [174, 0]
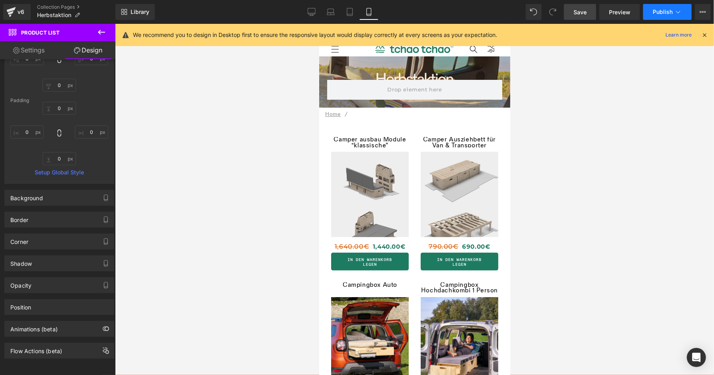
click at [660, 6] on button "Publish" at bounding box center [667, 12] width 49 height 16
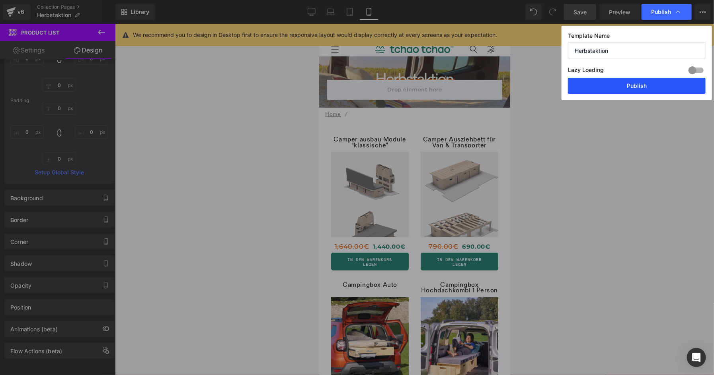
click at [624, 80] on button "Publish" at bounding box center [637, 86] width 138 height 16
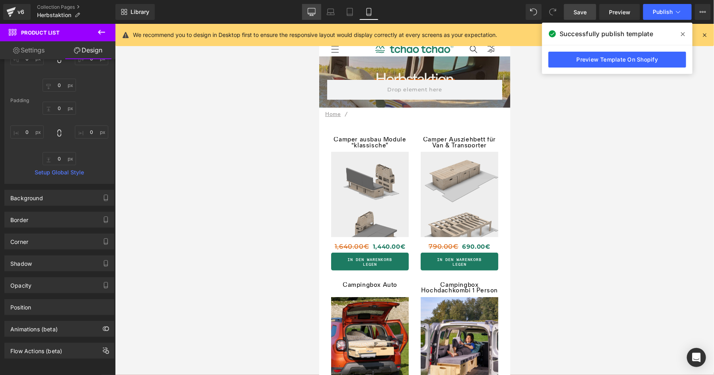
click at [310, 11] on icon at bounding box center [311, 12] width 8 height 8
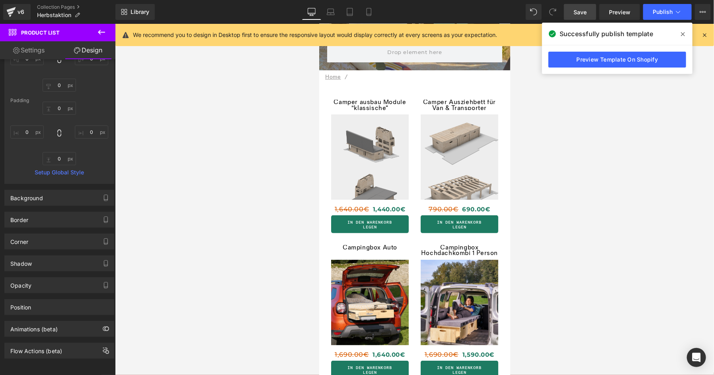
type input "0"
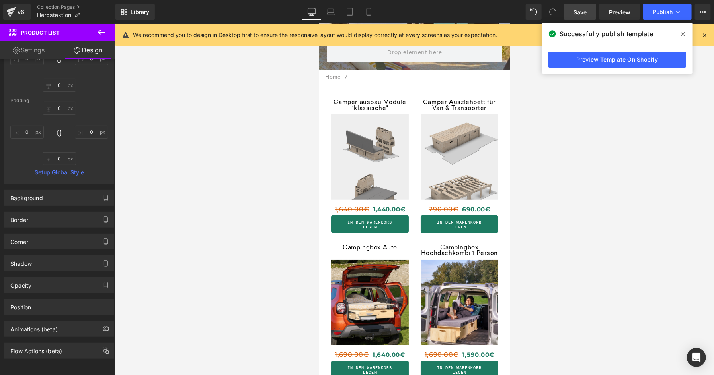
type input "0"
type input "30"
type input "0"
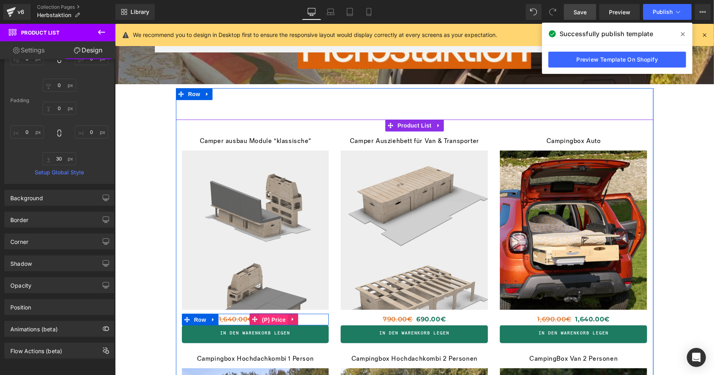
click at [272, 319] on span "(P) Price" at bounding box center [273, 320] width 28 height 12
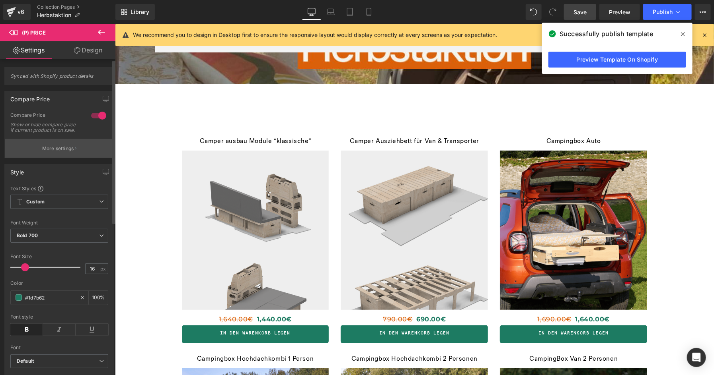
click at [61, 149] on button "More settings" at bounding box center [59, 148] width 109 height 19
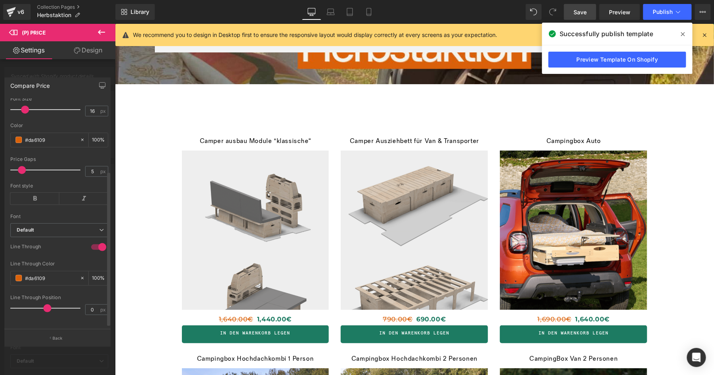
scroll to position [99, 0]
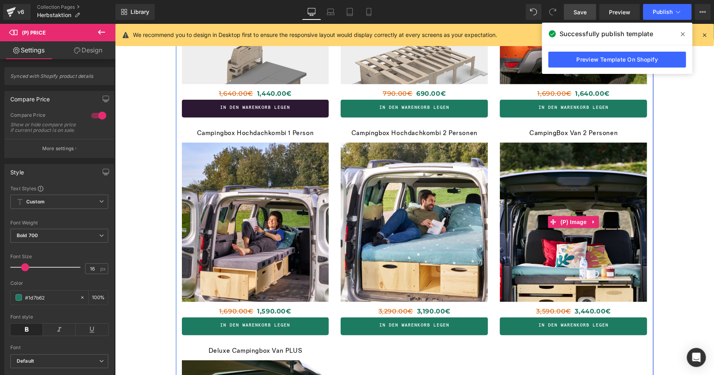
scroll to position [190, 0]
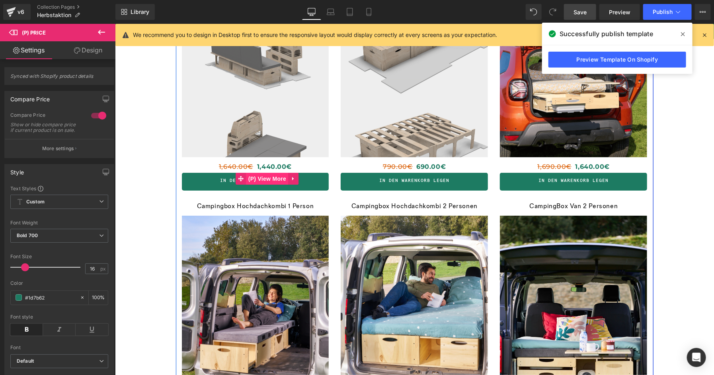
click at [267, 178] on span "(P) View More" at bounding box center [267, 179] width 42 height 12
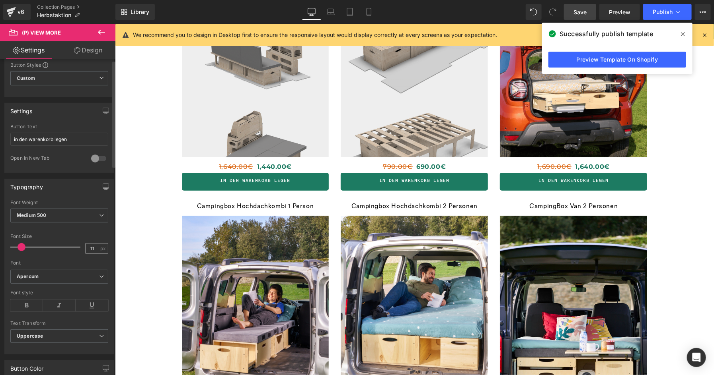
scroll to position [160, 0]
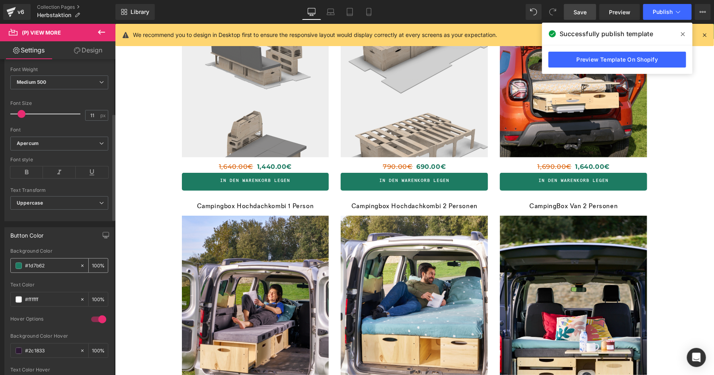
click at [19, 265] on span at bounding box center [19, 266] width 6 height 6
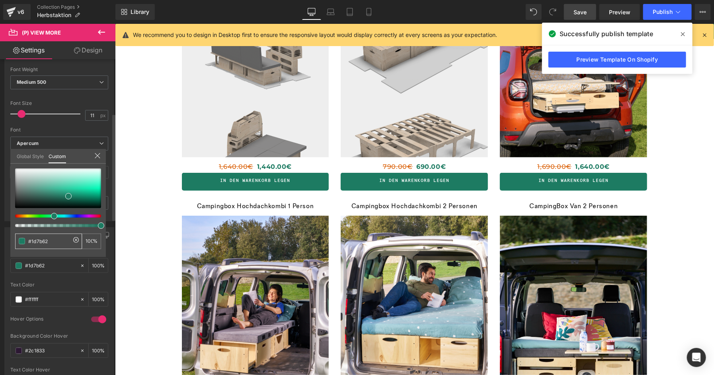
drag, startPoint x: 47, startPoint y: 241, endPoint x: 79, endPoint y: 246, distance: 32.2
click at [32, 241] on input "#1d7b62" at bounding box center [49, 241] width 42 height 8
type input "#D"
type input "0"
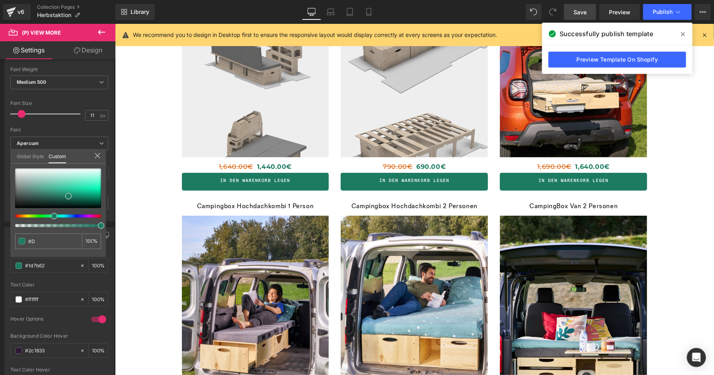
type input "#DA"
type input "0"
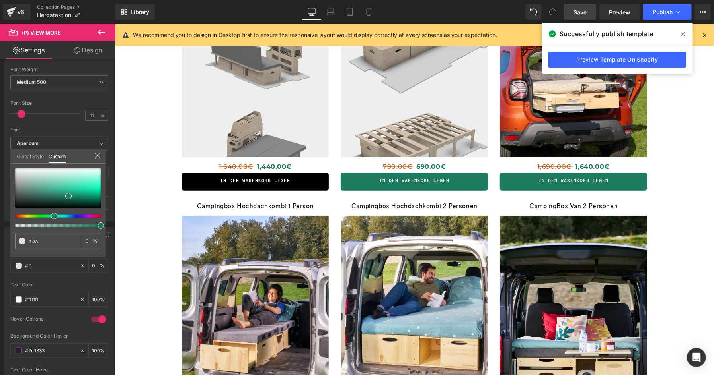
type input "#DA"
type input "#DA6109"
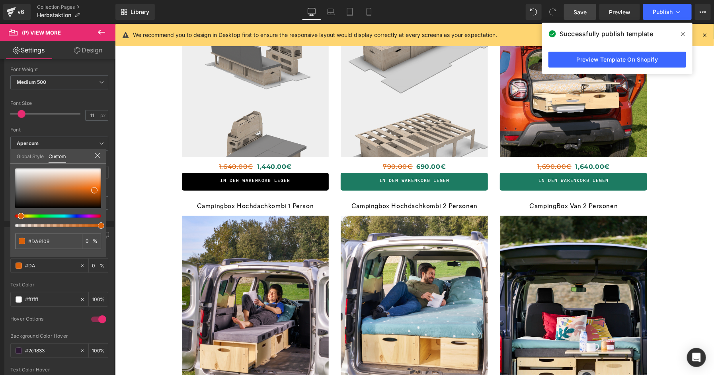
type input "#DA6109"
type input "100"
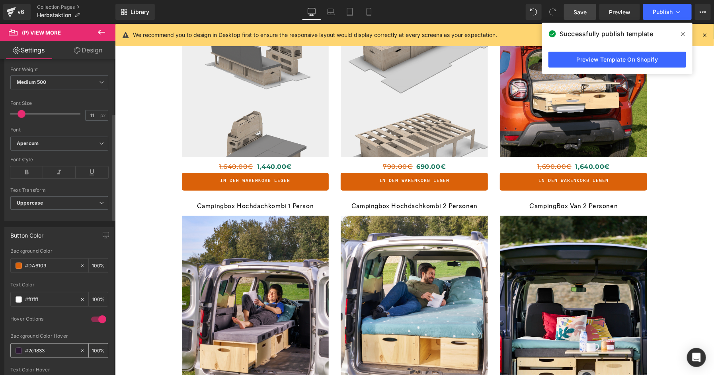
click at [18, 352] on span at bounding box center [19, 351] width 6 height 6
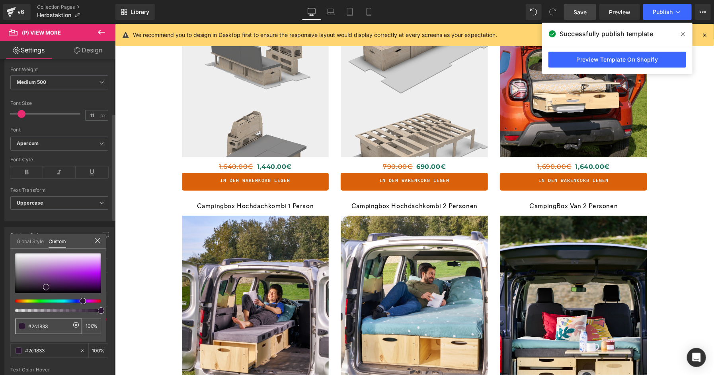
drag, startPoint x: 32, startPoint y: 327, endPoint x: 69, endPoint y: 327, distance: 36.6
click at [70, 328] on div "#2c1833" at bounding box center [48, 327] width 67 height 16
type input "#D"
type input "0"
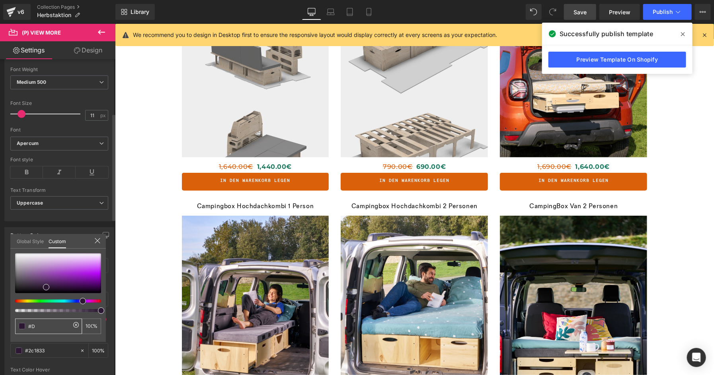
type input "0"
type input "#DA"
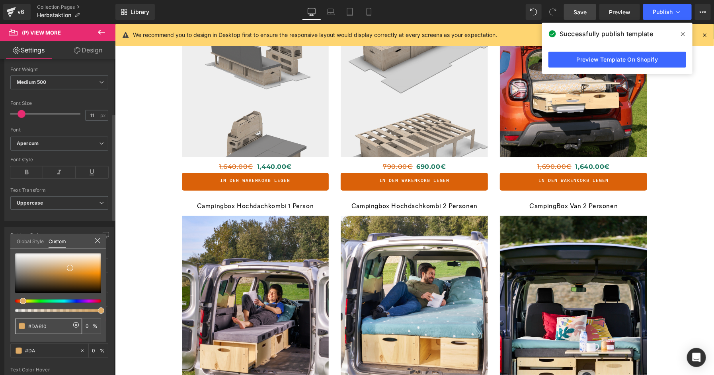
type input "#DA6109"
type input "100"
type input "#DA6109"
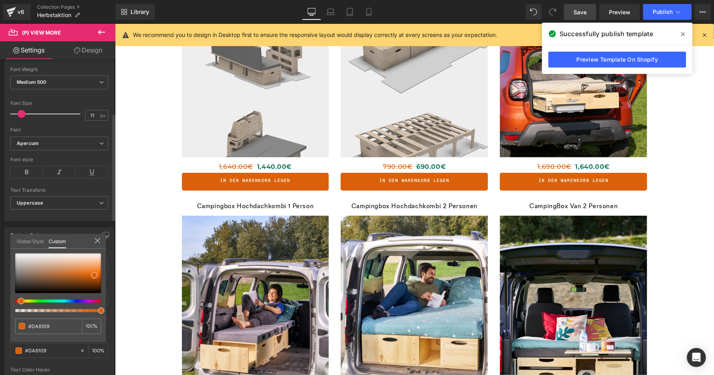
click at [112, 318] on div at bounding box center [113, 219] width 3 height 317
type input "#da6109"
click at [97, 242] on icon at bounding box center [97, 241] width 6 height 6
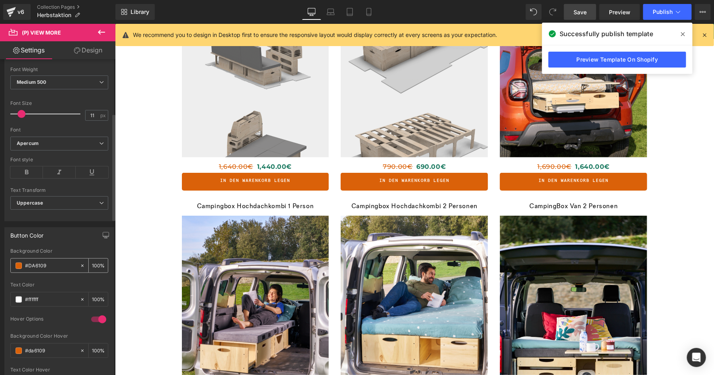
click at [19, 267] on span at bounding box center [19, 266] width 6 height 6
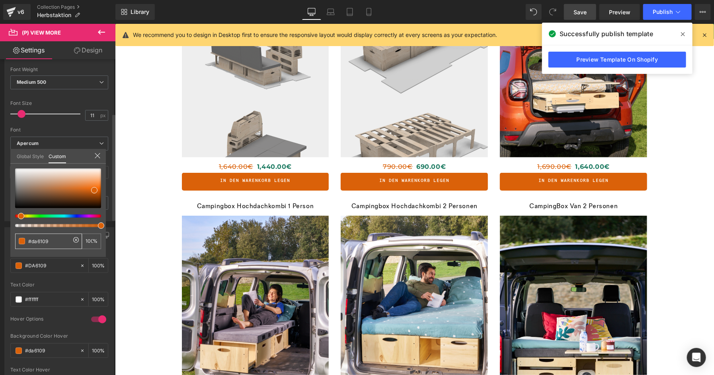
drag, startPoint x: 56, startPoint y: 241, endPoint x: 32, endPoint y: 241, distance: 23.9
click at [32, 241] on input "#da6109" at bounding box center [49, 241] width 42 height 8
type input "#1"
type input "0"
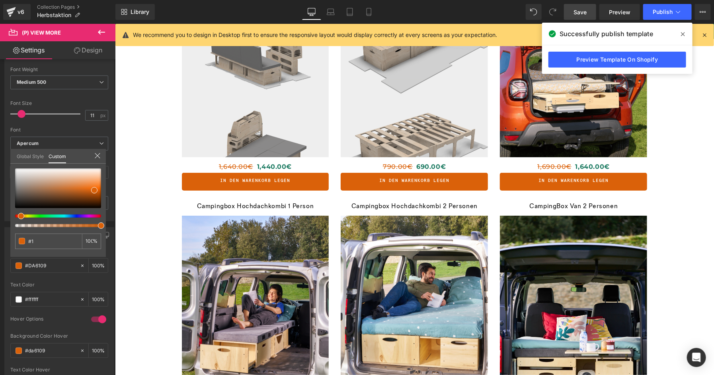
type input "0"
type input "#1D"
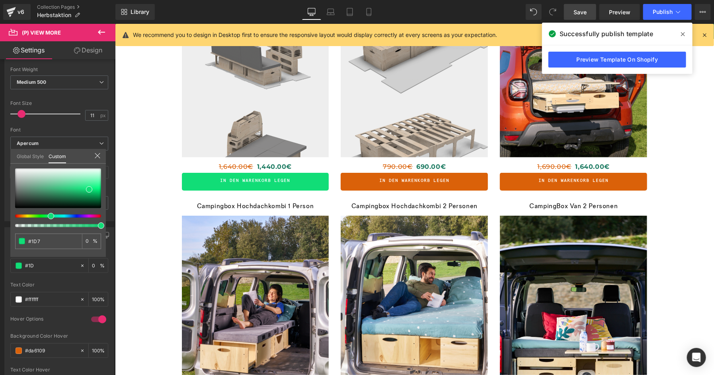
type input "#1D7B"
type input "73"
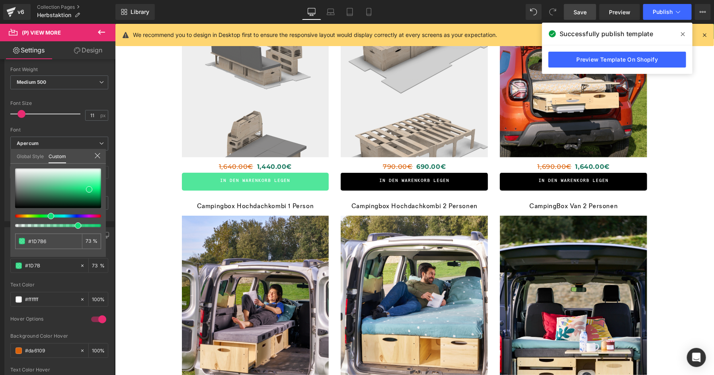
type input "#1D7B62"
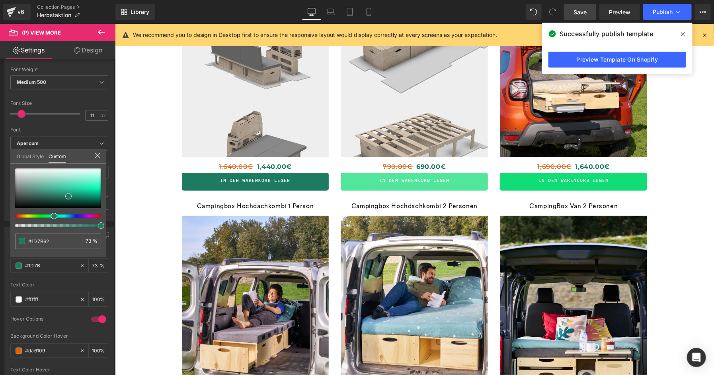
type input "#1D7B62"
type input "100"
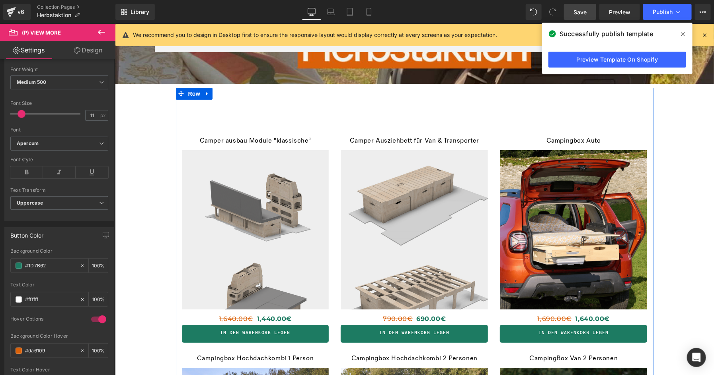
scroll to position [34, 0]
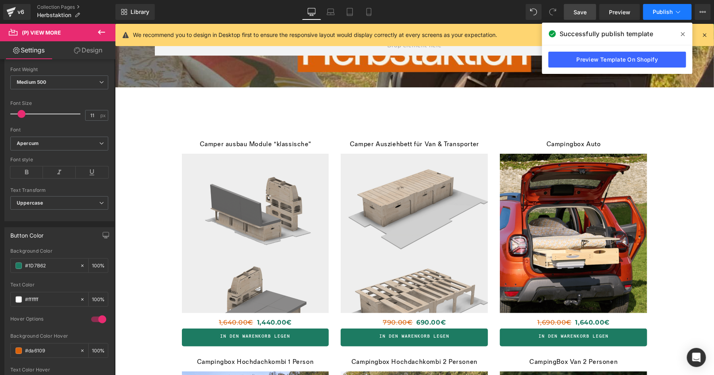
click at [659, 10] on span "Publish" at bounding box center [662, 12] width 20 height 6
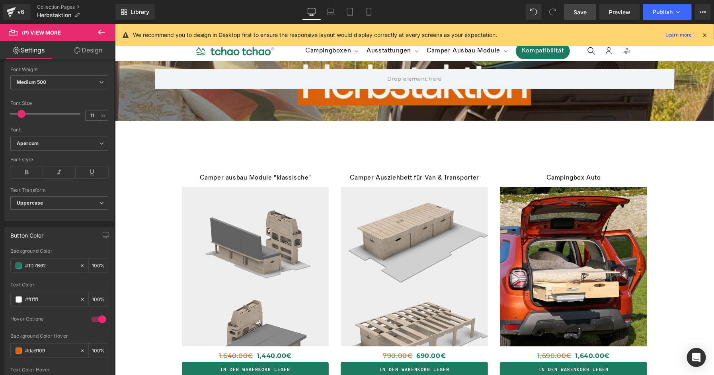
scroll to position [0, 0]
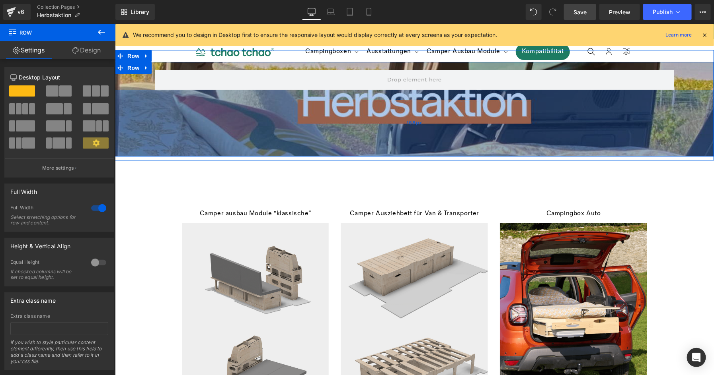
drag, startPoint x: 654, startPoint y: 121, endPoint x: 652, endPoint y: 156, distance: 35.1
click at [652, 156] on div "168px" at bounding box center [414, 122] width 599 height 67
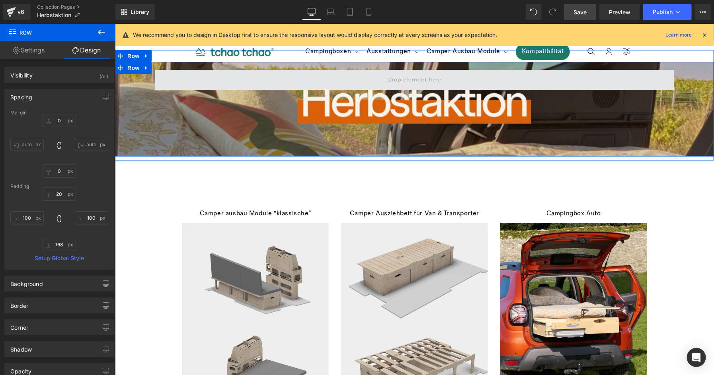
click at [504, 81] on span at bounding box center [413, 80] width 519 height 20
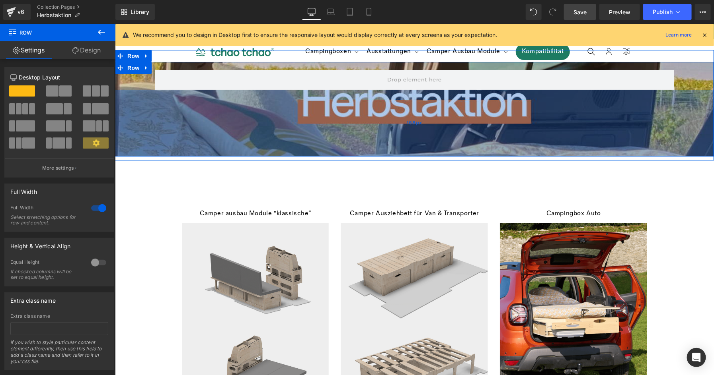
click at [521, 120] on div "168px" at bounding box center [414, 122] width 599 height 67
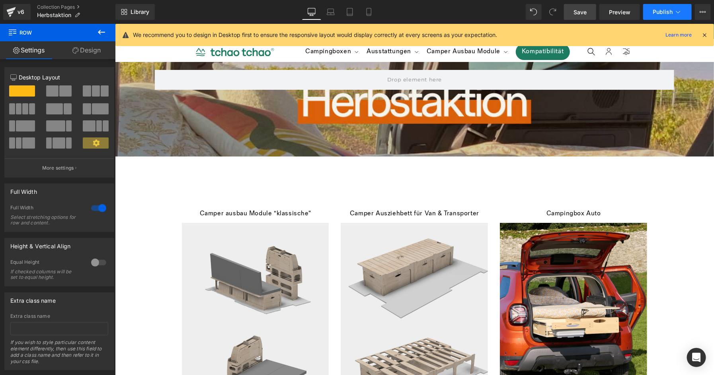
click at [658, 13] on span "Publish" at bounding box center [662, 12] width 20 height 6
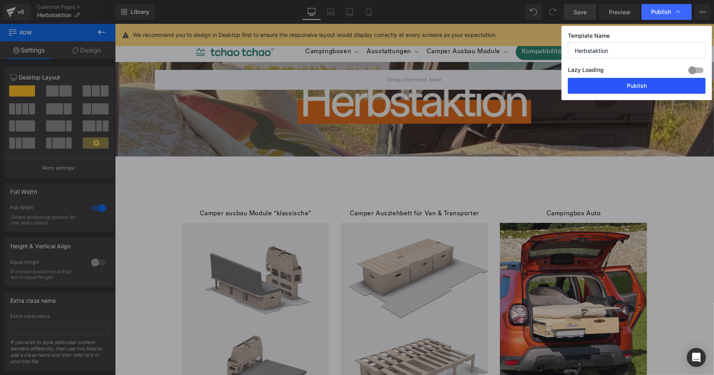
click at [649, 87] on button "Publish" at bounding box center [637, 86] width 138 height 16
